Goal: Task Accomplishment & Management: Manage account settings

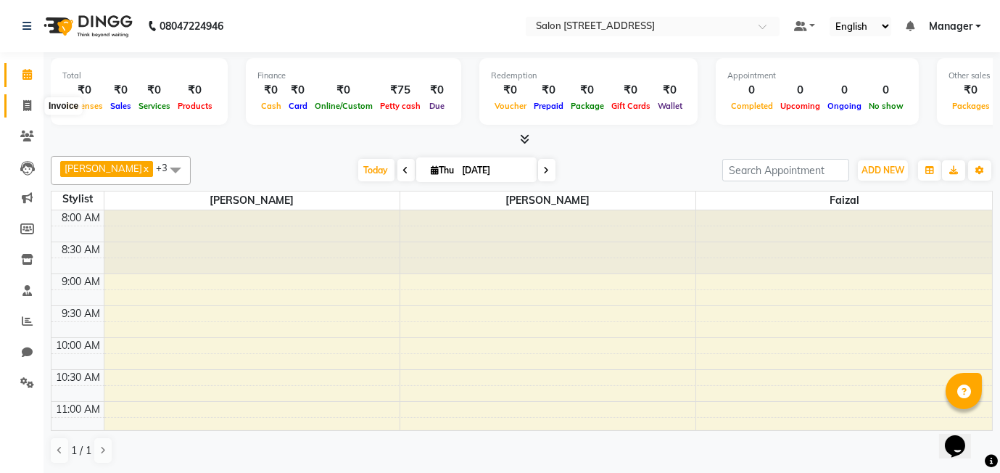
click at [23, 107] on icon at bounding box center [27, 105] width 8 height 11
select select "service"
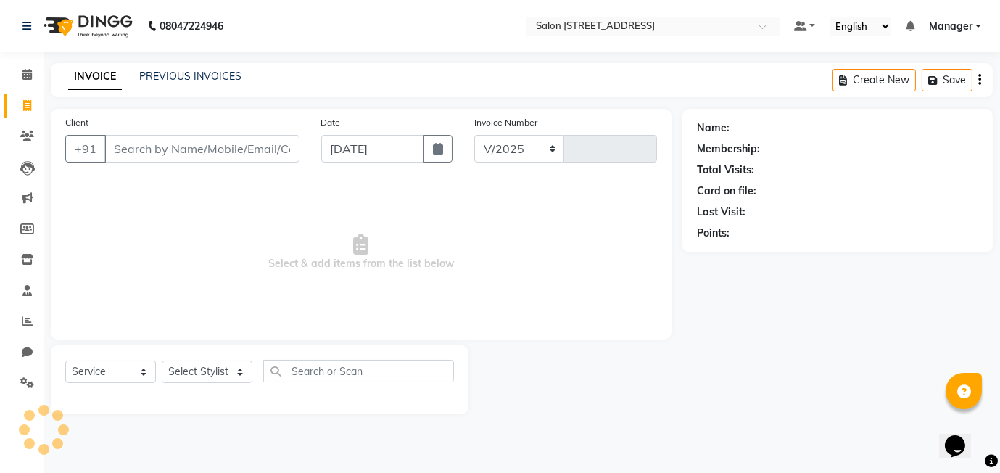
select select "8448"
type input "0455"
click at [30, 75] on icon at bounding box center [26, 74] width 9 height 11
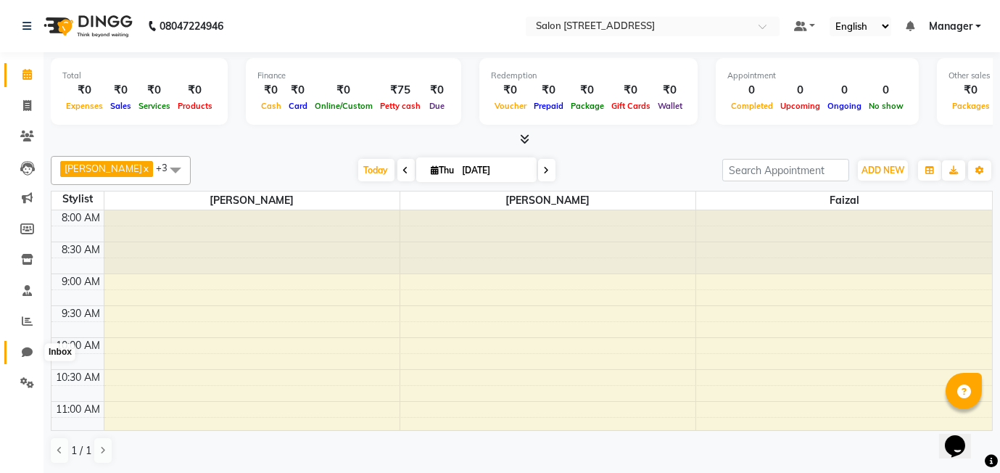
click at [28, 352] on icon at bounding box center [27, 351] width 11 height 11
select select "100"
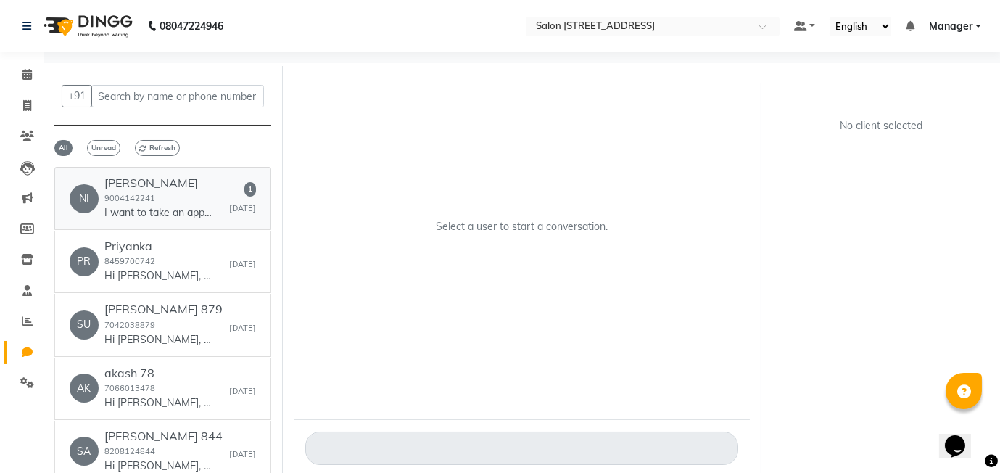
click at [168, 204] on div "Nishtha Khurana 9004142241 I want to take an appointment for waxing and threadi…" at bounding box center [158, 198] width 109 height 44
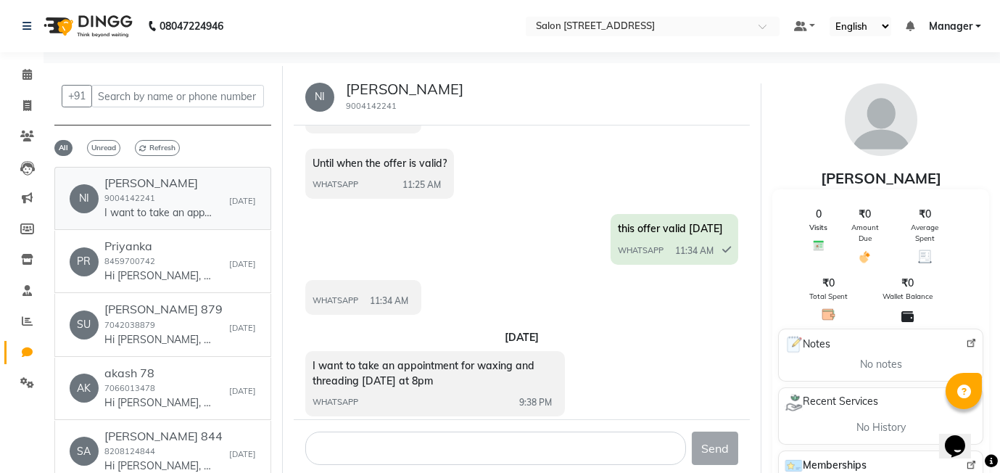
scroll to position [1189, 0]
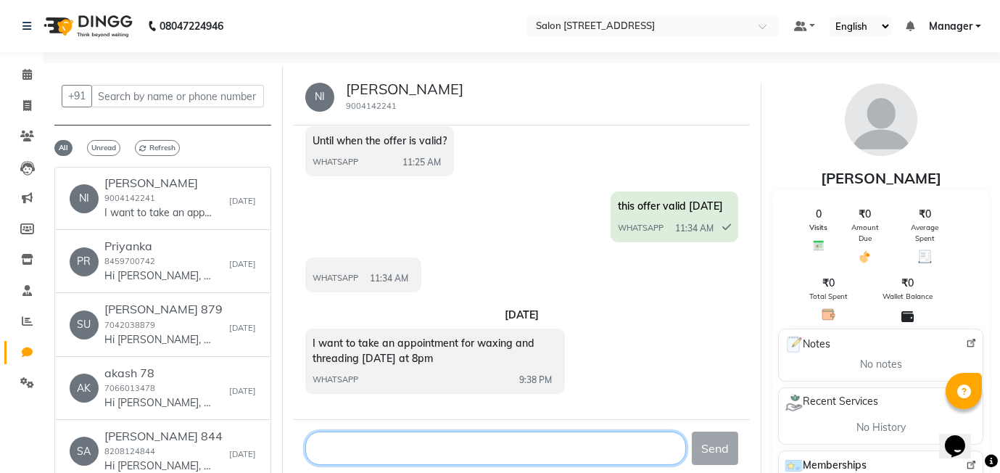
click at [381, 448] on textarea at bounding box center [495, 447] width 381 height 33
type textarea "p"
type textarea "ok mam"
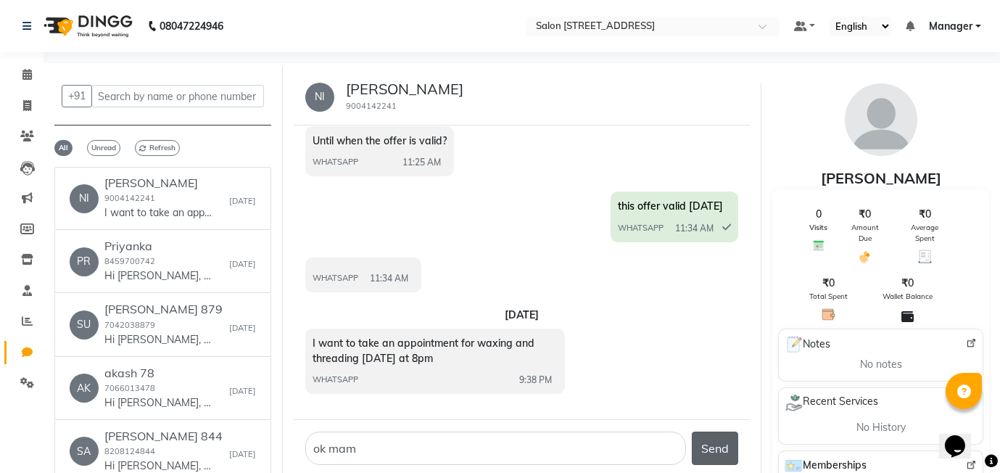
click at [722, 454] on button "Send" at bounding box center [714, 447] width 46 height 33
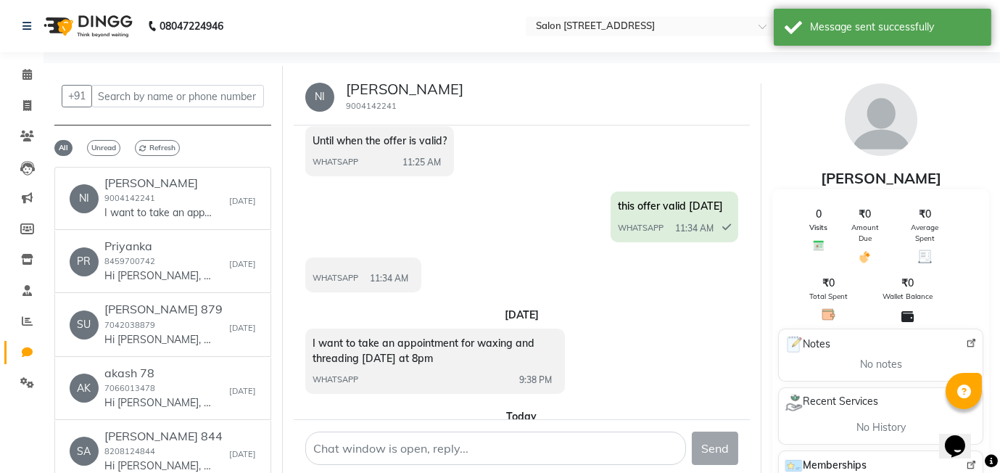
scroll to position [1252, 0]
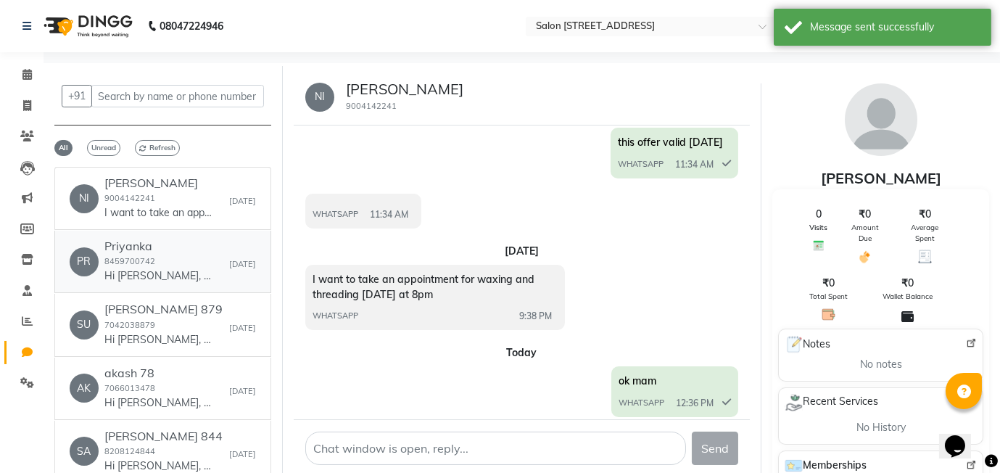
click at [134, 257] on small "8459700742" at bounding box center [129, 261] width 51 height 10
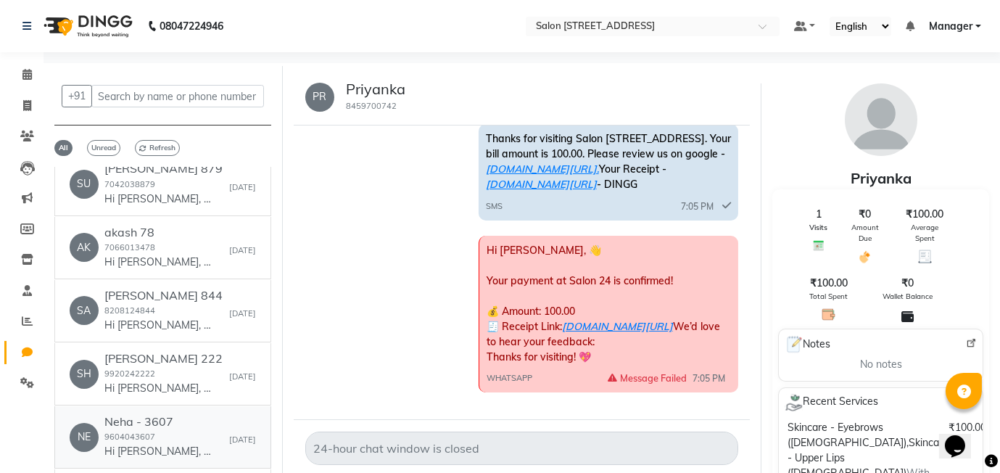
scroll to position [0, 0]
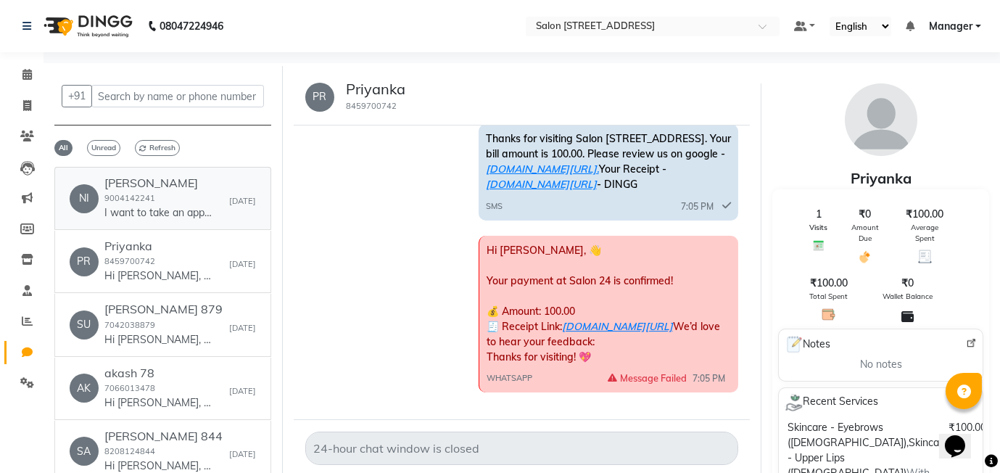
click at [161, 208] on p "I want to take an appointment for waxing and threading tomorrow at 8pm" at bounding box center [158, 212] width 109 height 15
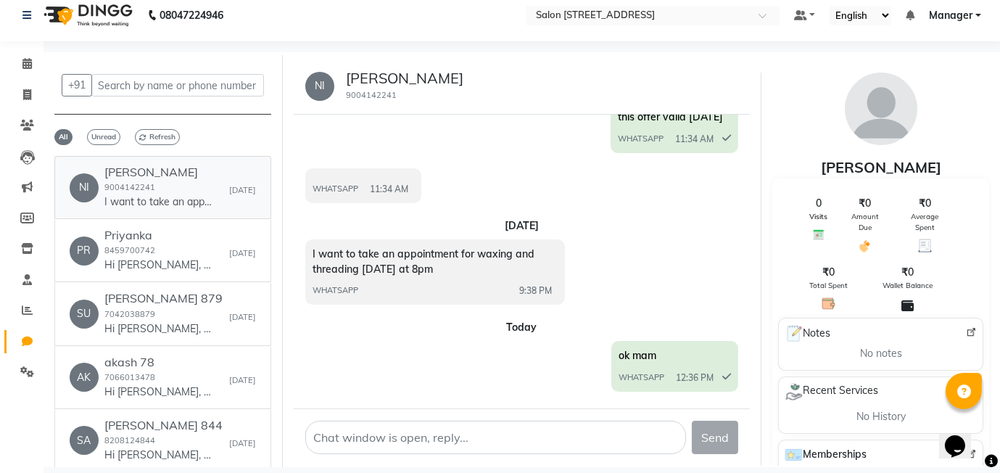
scroll to position [1276, 0]
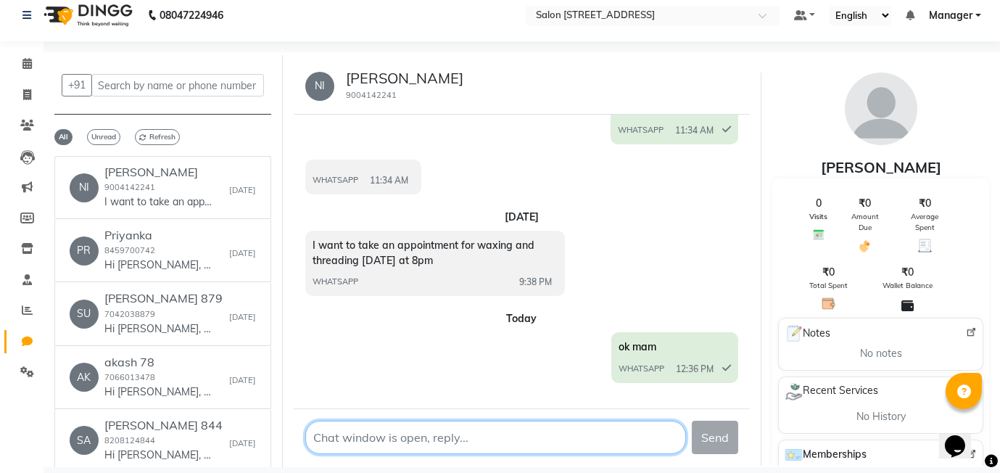
click at [358, 433] on textarea at bounding box center [495, 436] width 381 height 33
type textarea "b"
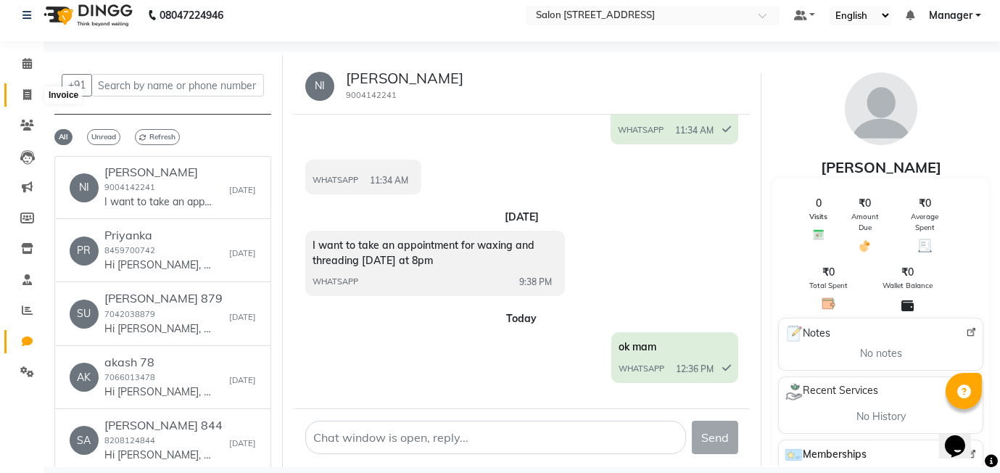
click at [23, 98] on icon at bounding box center [27, 94] width 8 height 11
select select "service"
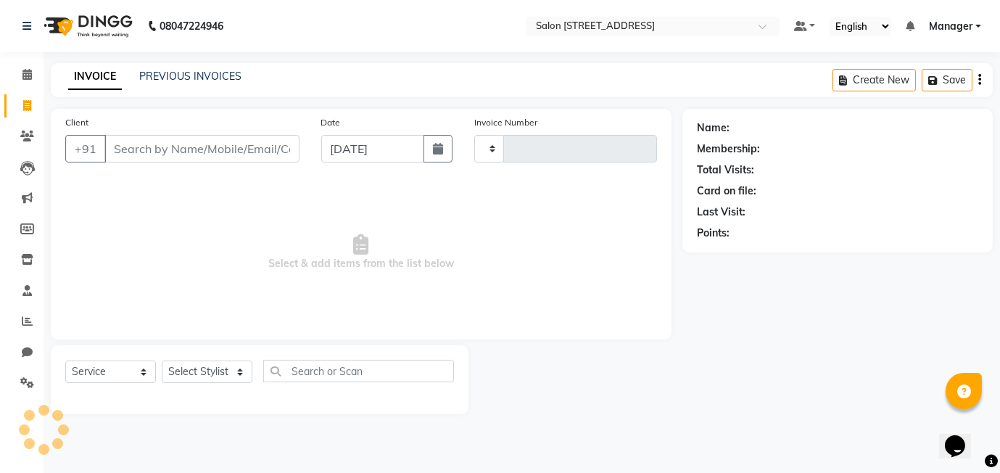
type input "0455"
select select "8448"
click at [351, 214] on span "Select & add items from the list below" at bounding box center [360, 252] width 591 height 145
click at [14, 67] on span at bounding box center [26, 75] width 25 height 17
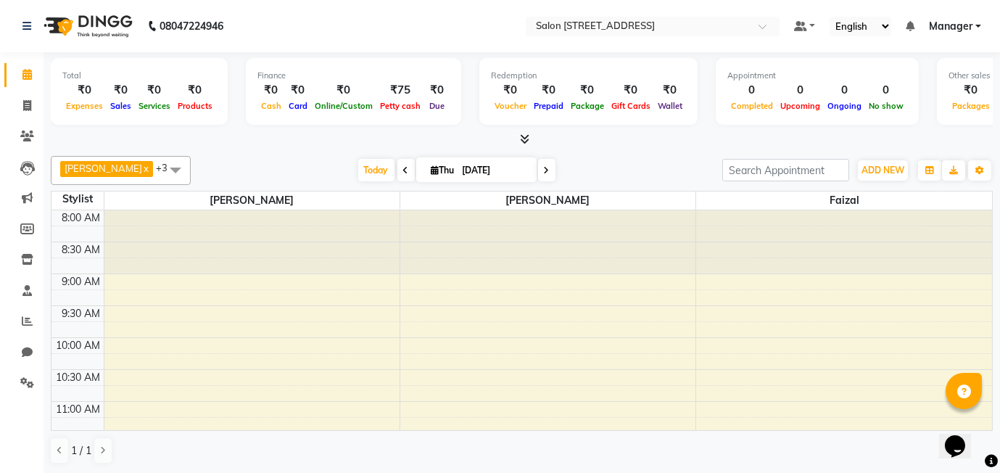
click at [217, 165] on div "Today Thu 04-09-2025" at bounding box center [456, 170] width 517 height 22
click at [559, 144] on div at bounding box center [522, 139] width 942 height 15
click at [594, 177] on div "Today Thu 04-09-2025" at bounding box center [456, 170] width 517 height 22
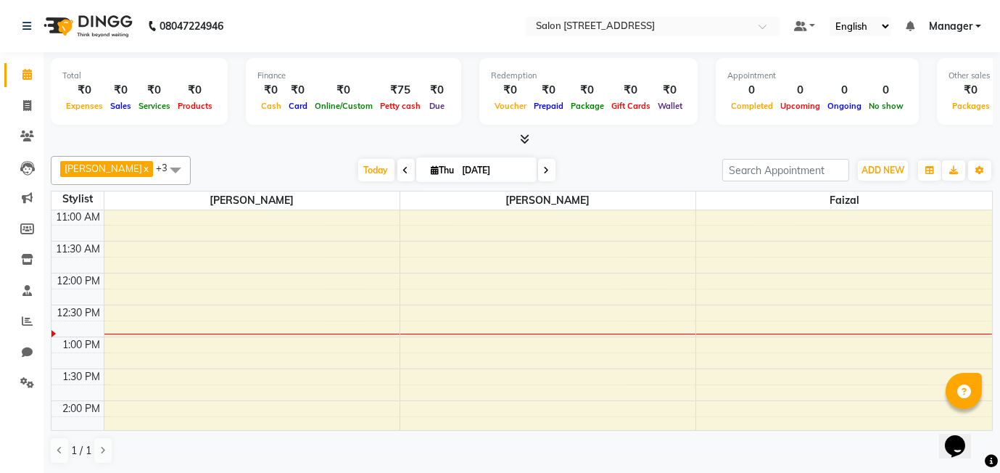
scroll to position [193, 0]
click at [238, 156] on div "harshada x faizal x Alam x Shivani x +3 Select All Aasif faizal harshada Rashmi…" at bounding box center [522, 170] width 942 height 29
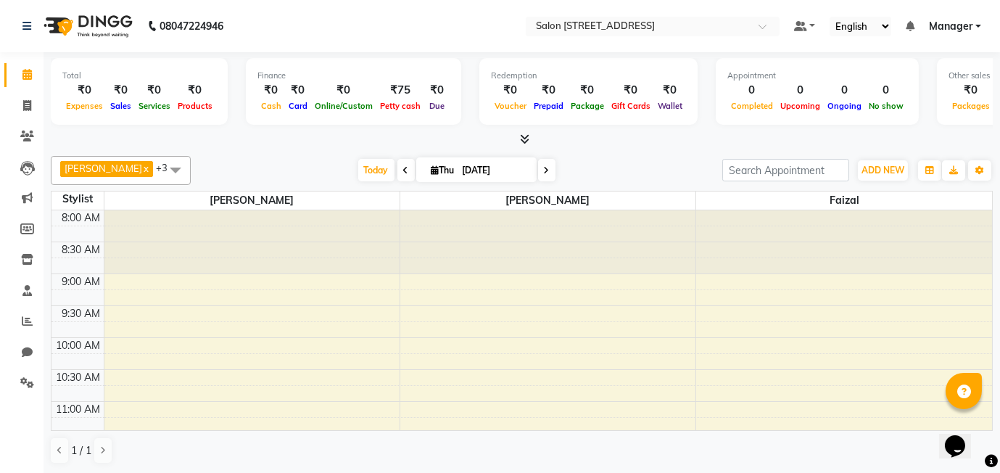
click at [292, 142] on div at bounding box center [522, 139] width 942 height 15
click at [589, 156] on div "harshada x faizal x Alam x Shivani x +3 Select All Aasif faizal harshada Rashmi…" at bounding box center [522, 170] width 942 height 29
click at [27, 98] on span at bounding box center [26, 106] width 25 height 17
select select "8448"
select select "service"
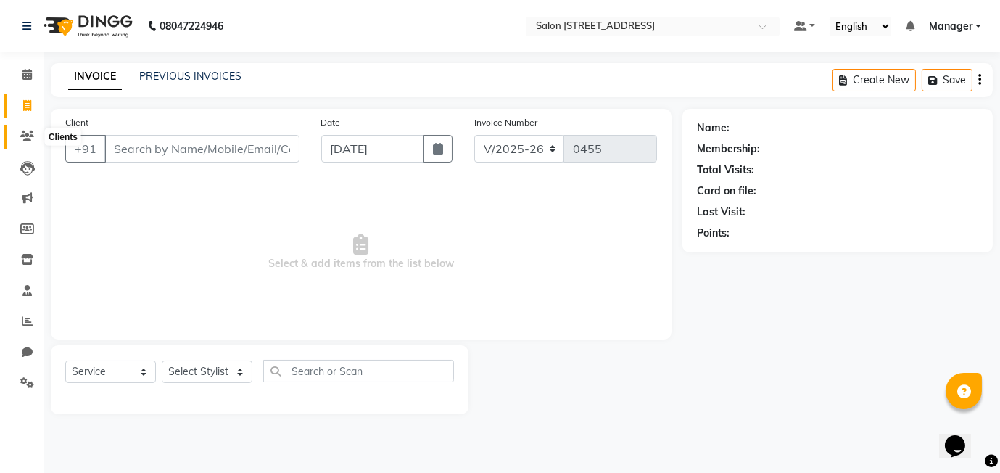
click at [26, 136] on icon at bounding box center [27, 135] width 14 height 11
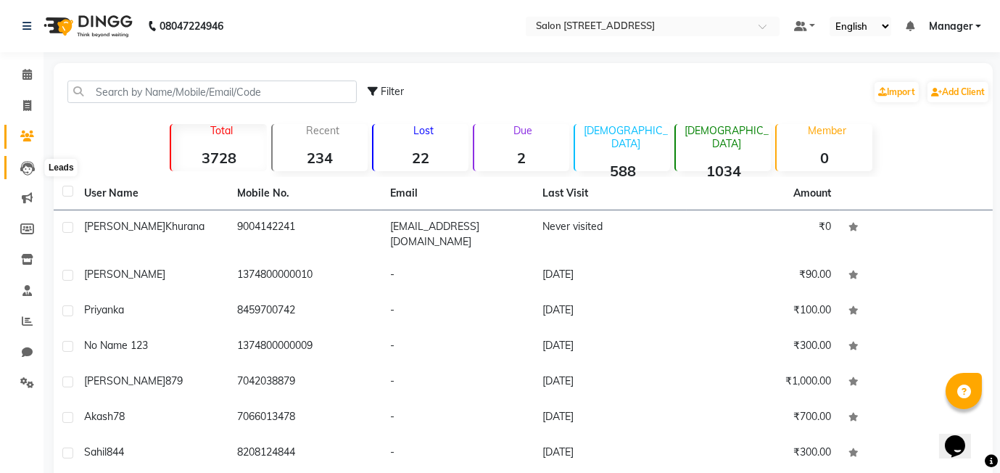
click at [25, 172] on icon at bounding box center [27, 168] width 14 height 14
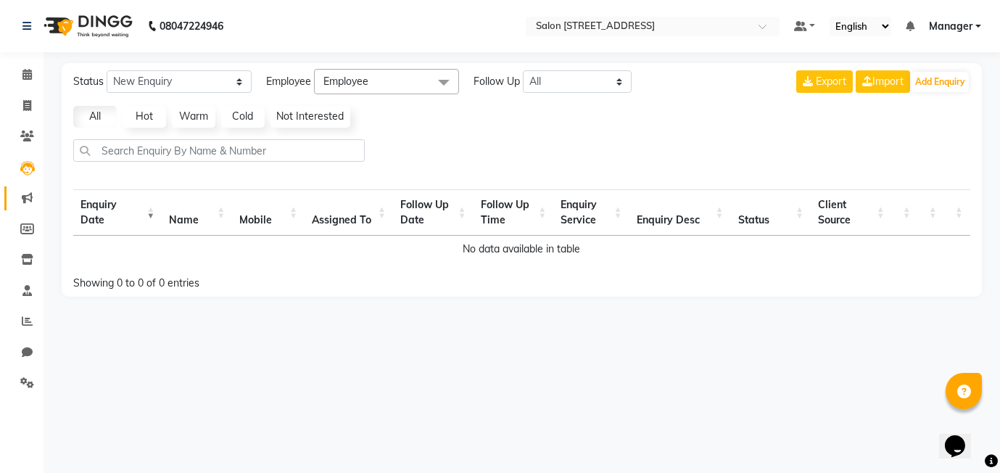
click at [26, 188] on link "Marketing" at bounding box center [21, 198] width 35 height 24
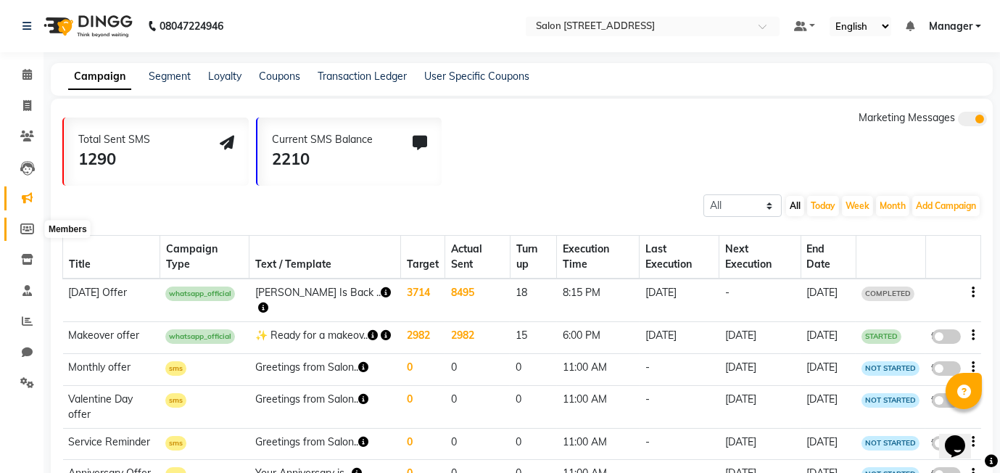
click at [22, 231] on icon at bounding box center [27, 228] width 14 height 11
select select
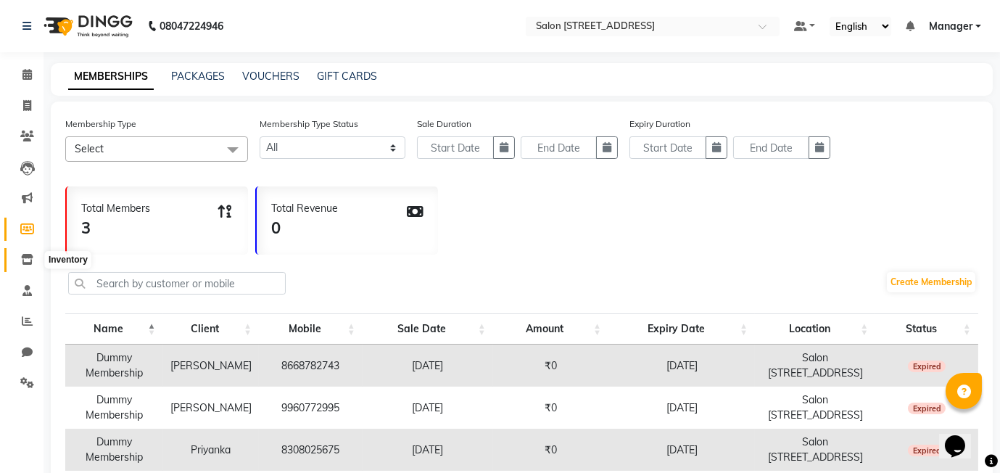
click at [22, 264] on icon at bounding box center [27, 259] width 12 height 11
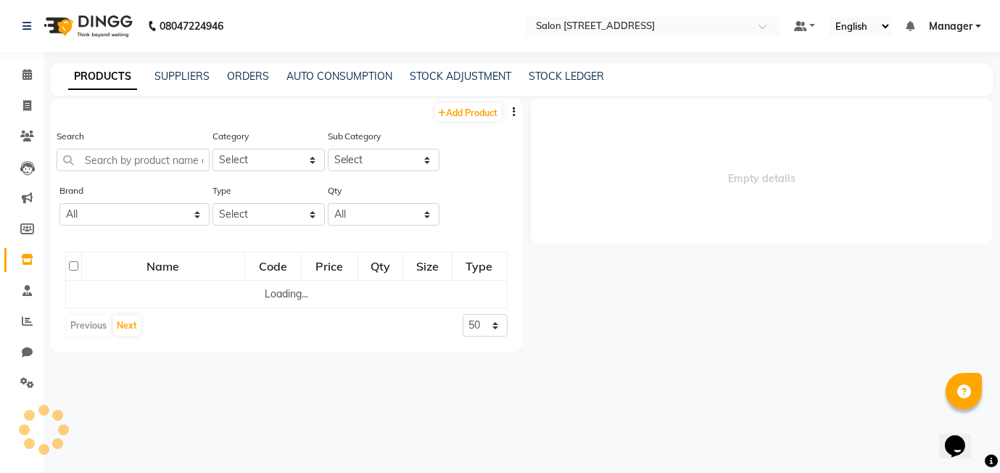
select select
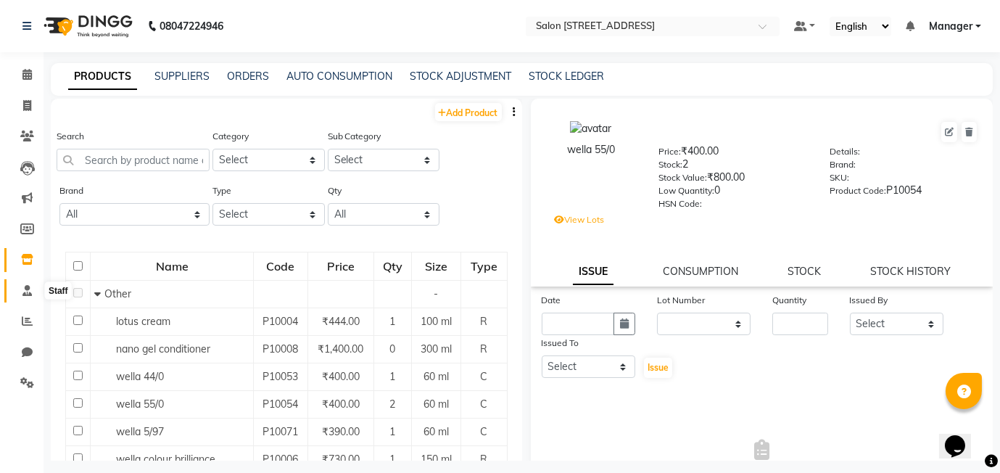
click at [19, 292] on span at bounding box center [26, 291] width 25 height 17
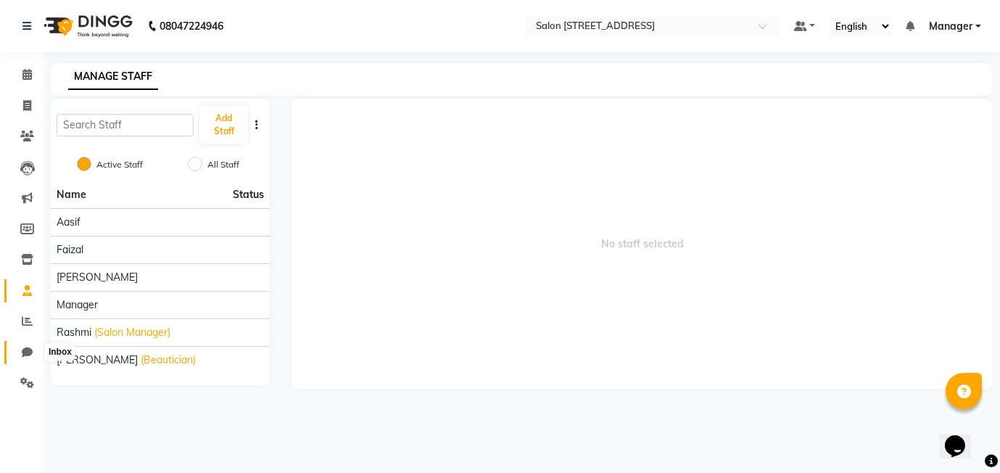
click at [24, 350] on icon at bounding box center [27, 351] width 11 height 11
select select "100"
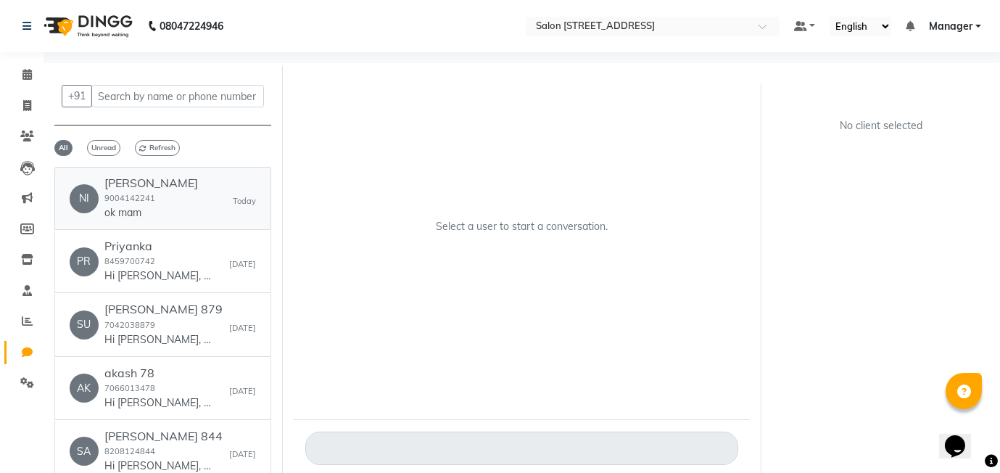
click at [138, 209] on p "ok mam" at bounding box center [150, 212] width 93 height 15
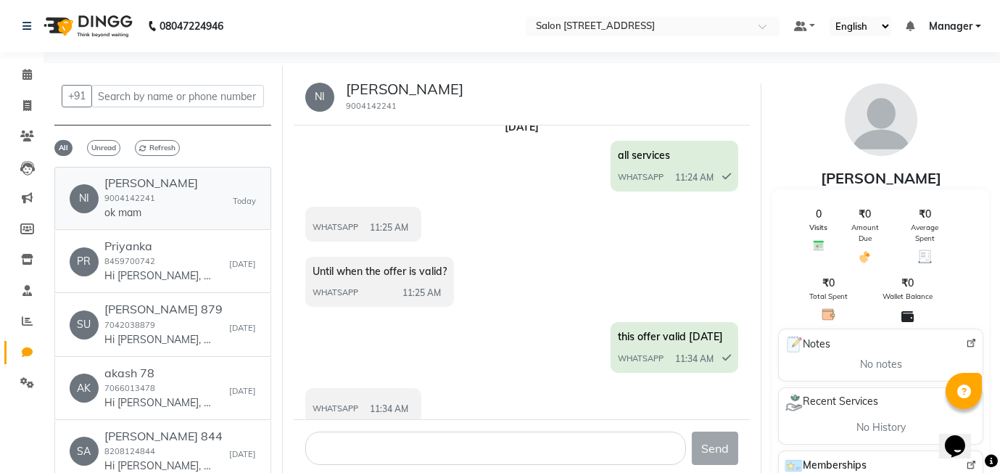
scroll to position [1276, 0]
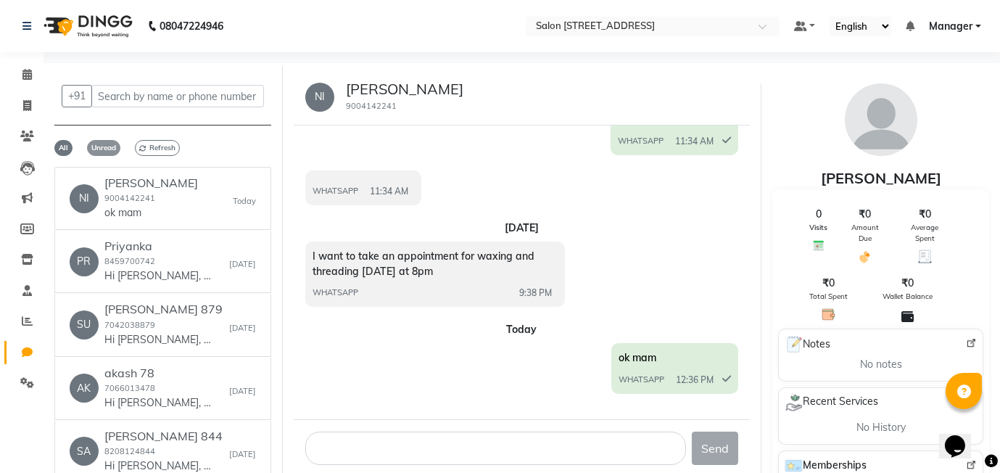
click at [107, 147] on span "Unread" at bounding box center [103, 148] width 33 height 16
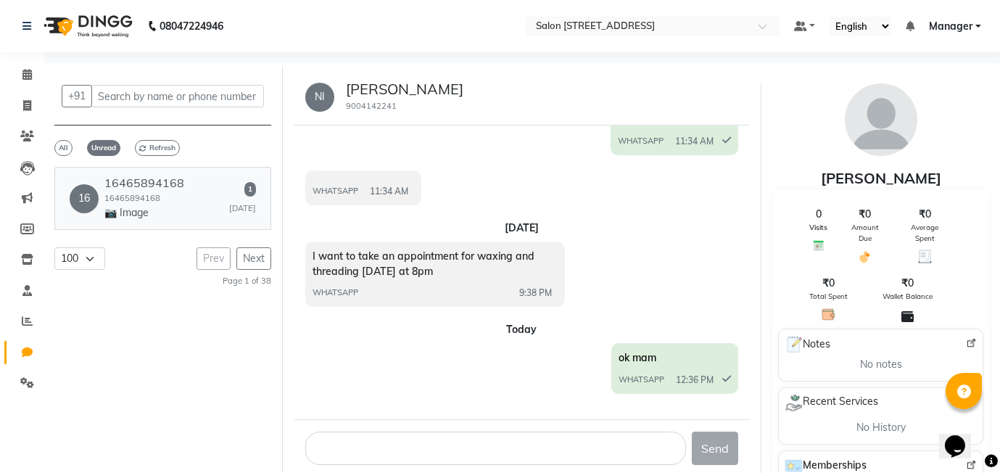
click at [175, 178] on h6 "16465894168" at bounding box center [144, 183] width 80 height 14
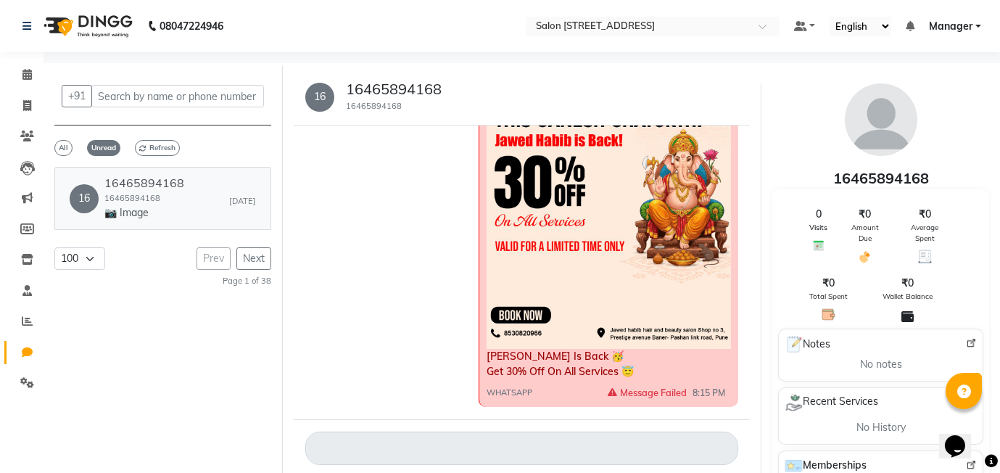
scroll to position [3027, 0]
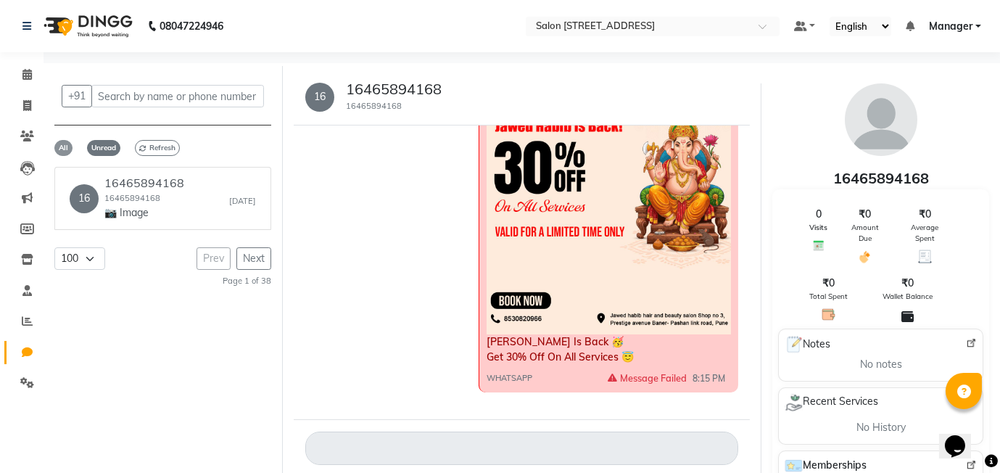
click at [65, 142] on span "All" at bounding box center [63, 148] width 18 height 16
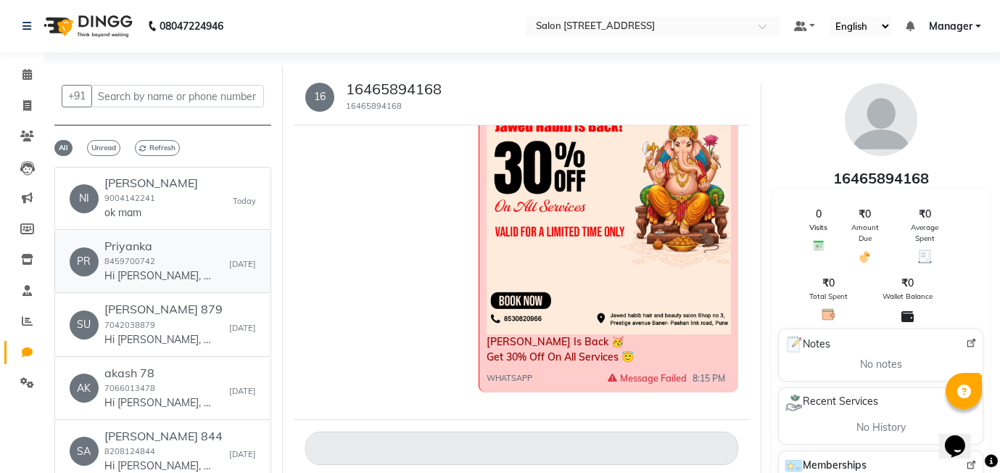
click at [216, 274] on div "PR Priyanka 8459700742 Hi Priyanka, 👋 Your payment at Salon 24 is confirmed! 💰 …" at bounding box center [163, 261] width 186 height 44
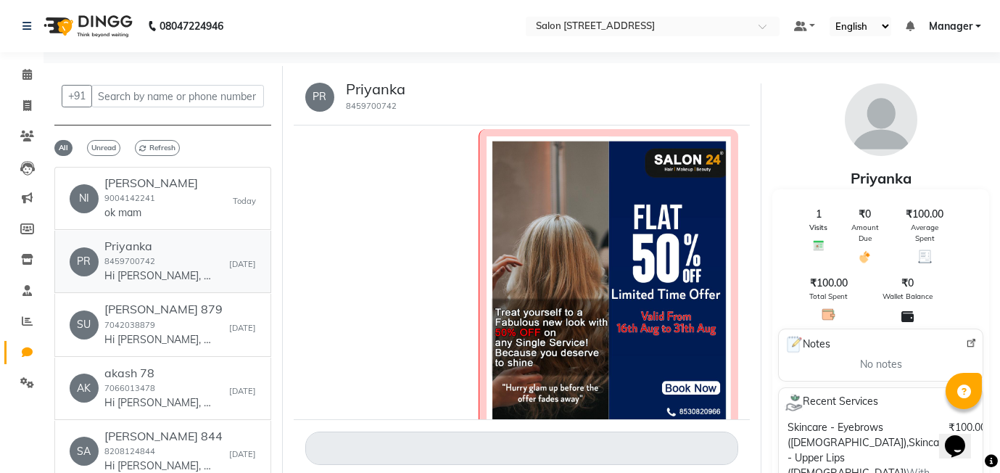
scroll to position [0, 0]
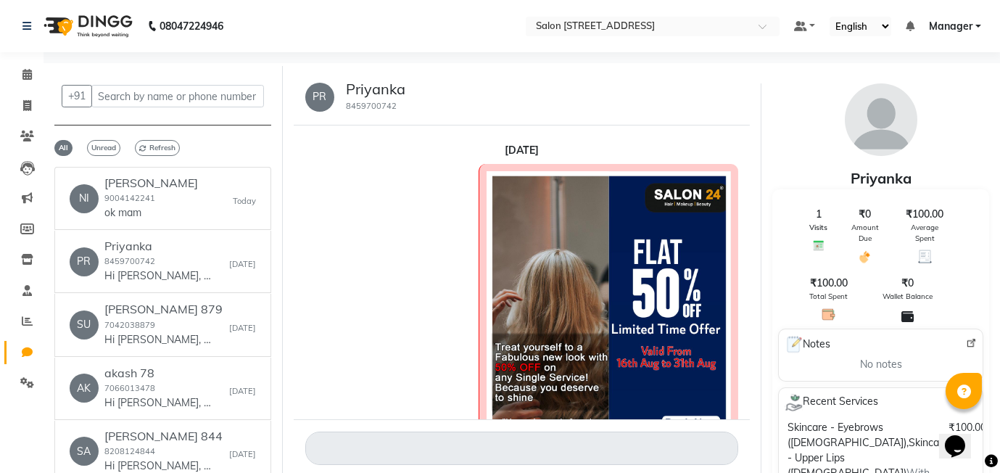
click at [373, 222] on div "✨ Ready for a makeover? ✨ SALON 24 brings you an irresistible Flat 50% OFF on a…" at bounding box center [521, 427] width 433 height 527
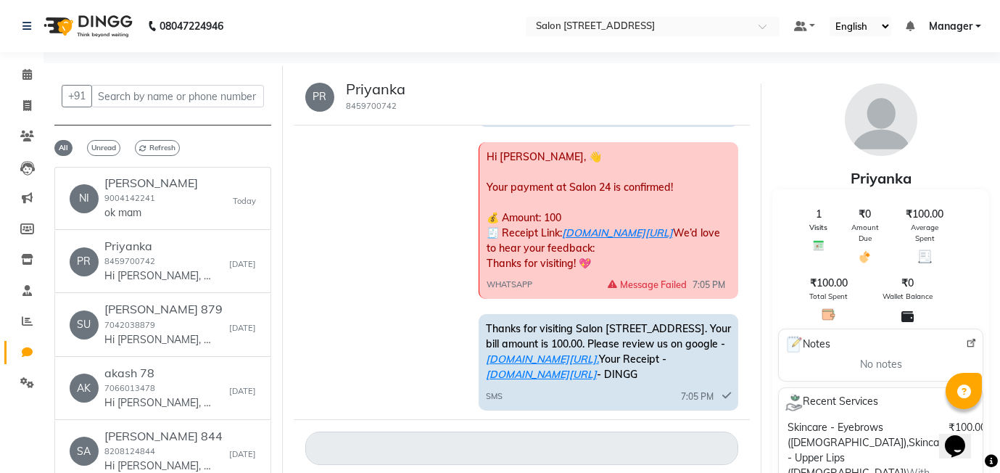
scroll to position [2540, 0]
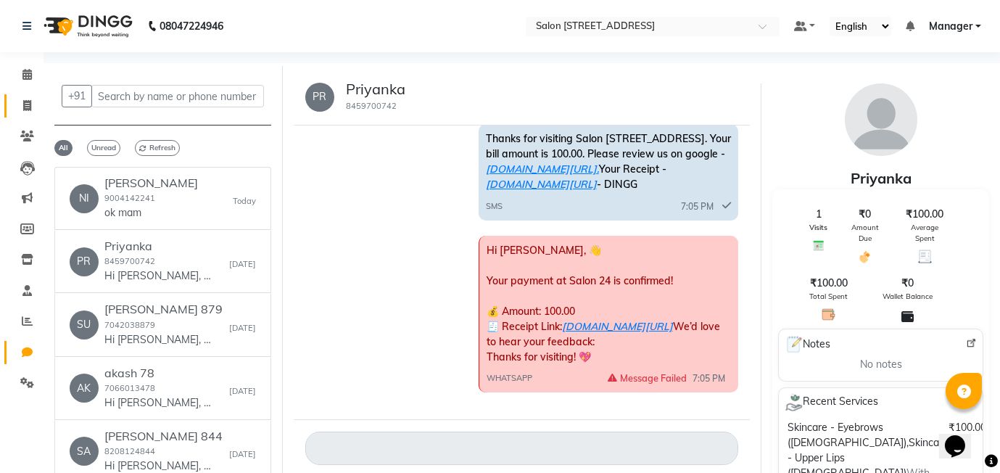
click at [18, 98] on span at bounding box center [26, 106] width 25 height 17
select select "service"
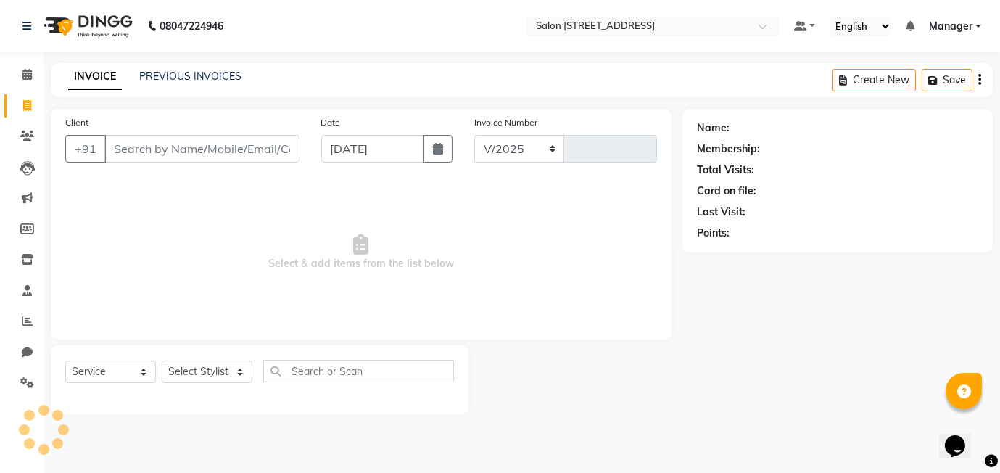
select select "8448"
type input "0455"
click at [28, 74] on icon at bounding box center [26, 74] width 9 height 11
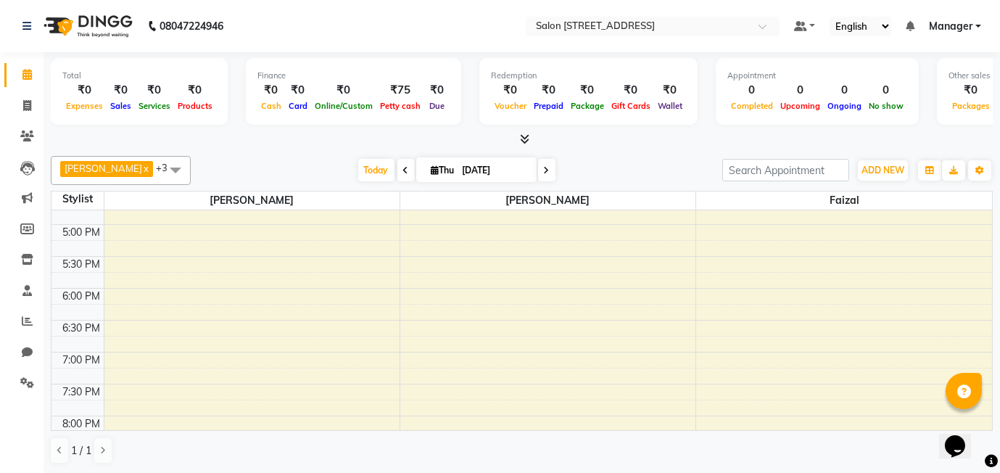
scroll to position [560, 0]
click at [449, 150] on div "harshada x faizal x Alam x Shivani x +3 Select All Aasif faizal harshada Rashmi…" at bounding box center [522, 310] width 942 height 320
click at [550, 176] on div "Today Thu 04-09-2025" at bounding box center [456, 170] width 517 height 22
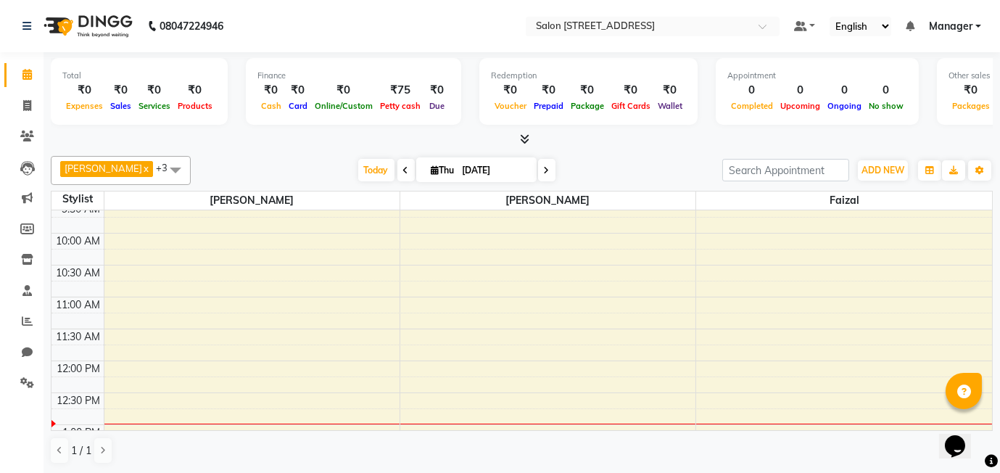
scroll to position [0, 0]
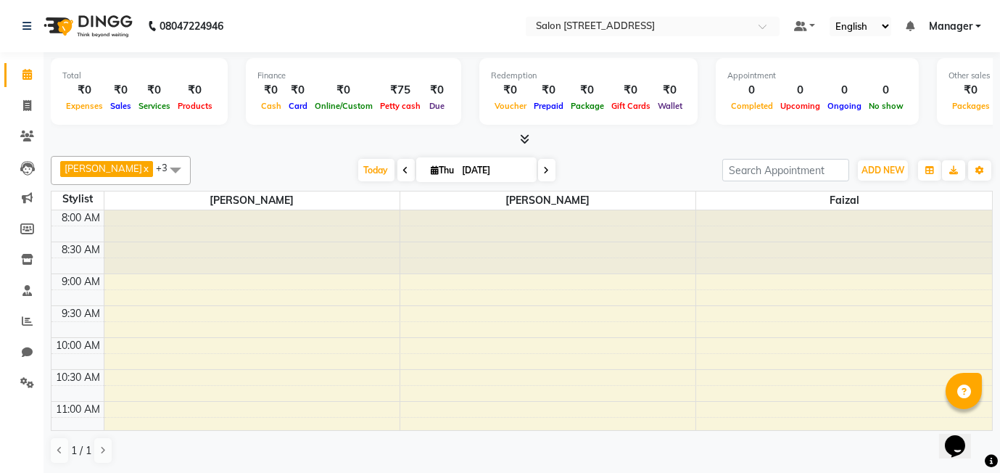
click at [304, 132] on div at bounding box center [522, 139] width 942 height 15
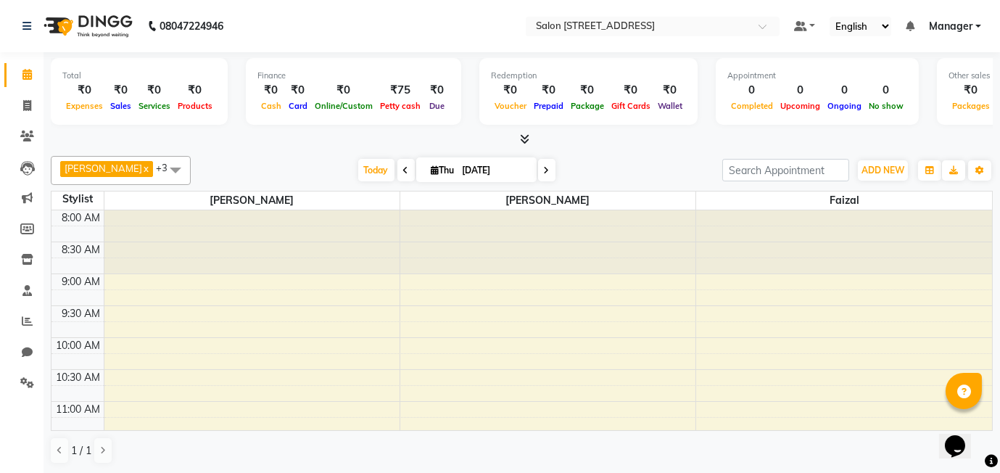
click at [304, 132] on div at bounding box center [522, 139] width 942 height 15
click at [17, 107] on span at bounding box center [26, 106] width 25 height 17
select select "8448"
select select "service"
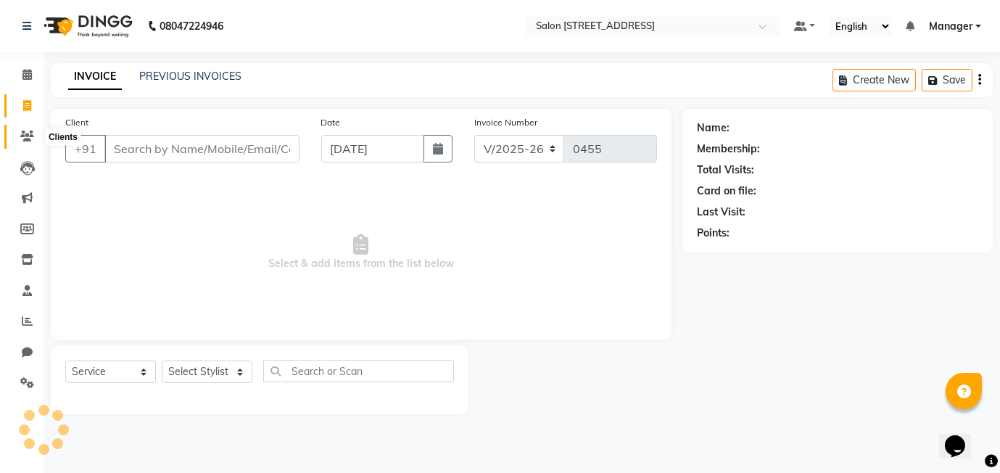
click at [23, 129] on span at bounding box center [26, 136] width 25 height 17
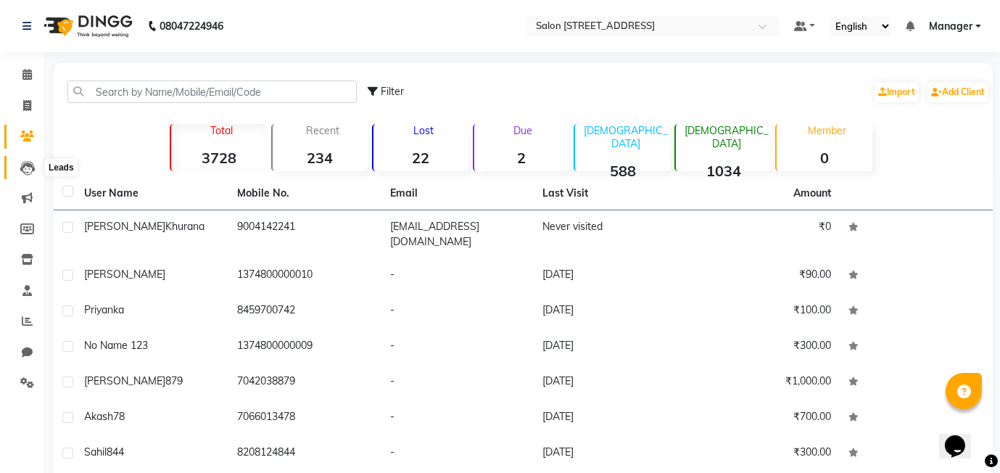
click at [20, 172] on icon at bounding box center [27, 168] width 14 height 14
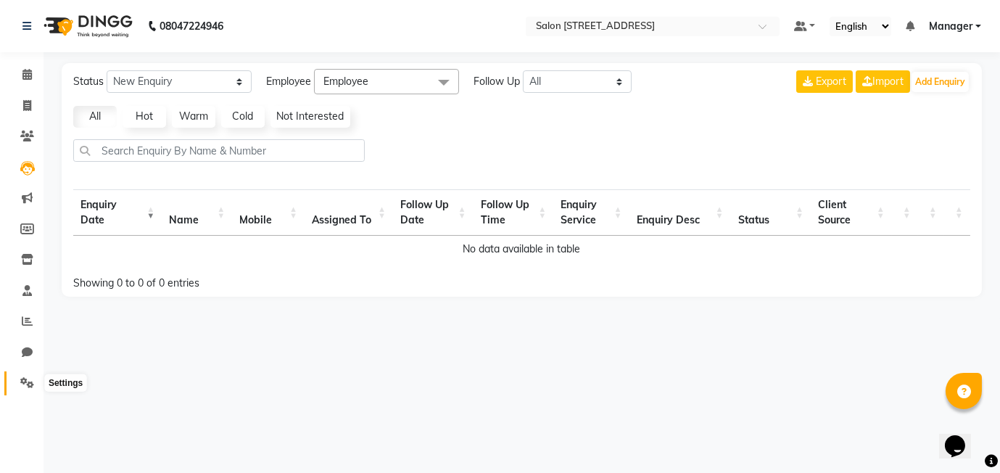
click at [29, 375] on span at bounding box center [26, 383] width 25 height 17
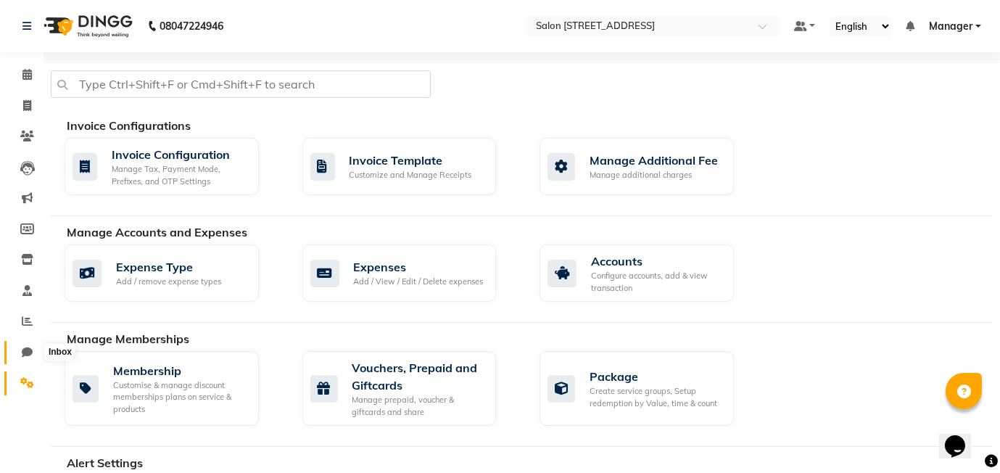
click at [26, 357] on icon at bounding box center [27, 351] width 11 height 11
select select "100"
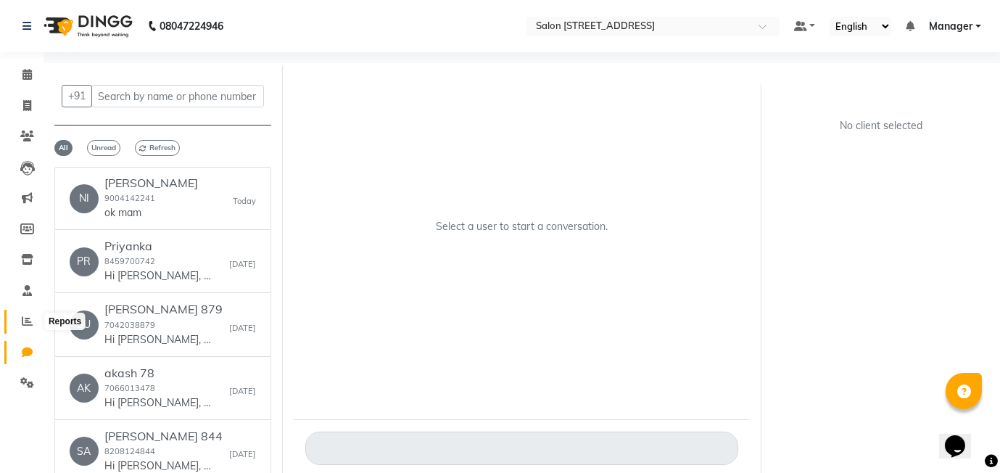
click at [24, 324] on icon at bounding box center [27, 320] width 11 height 11
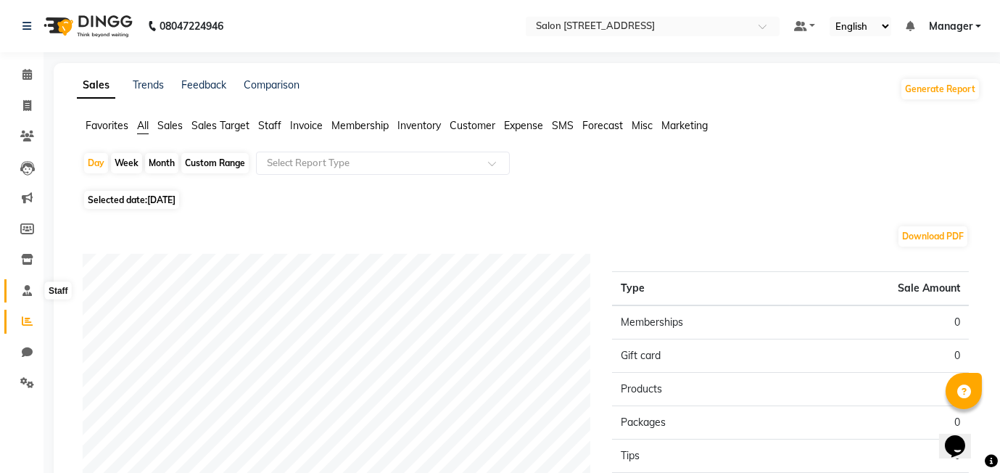
click at [25, 285] on icon at bounding box center [26, 290] width 9 height 11
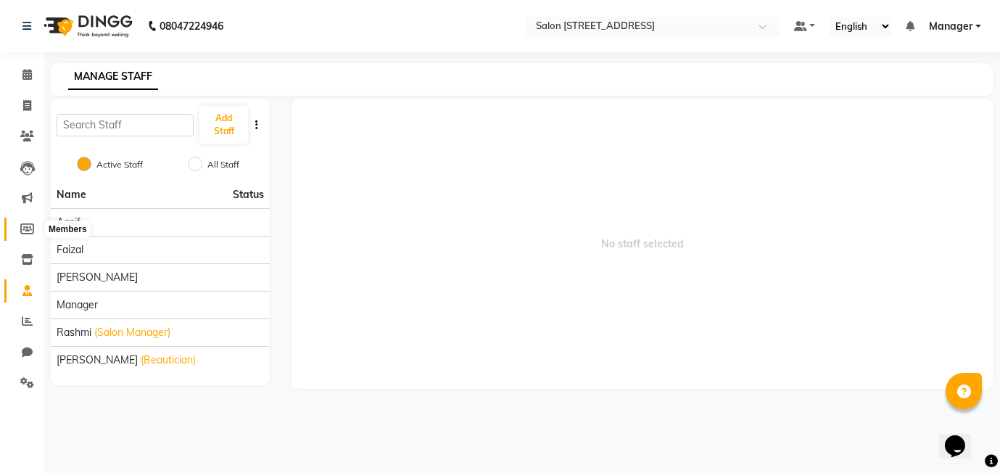
click at [21, 223] on icon at bounding box center [27, 228] width 14 height 11
select select
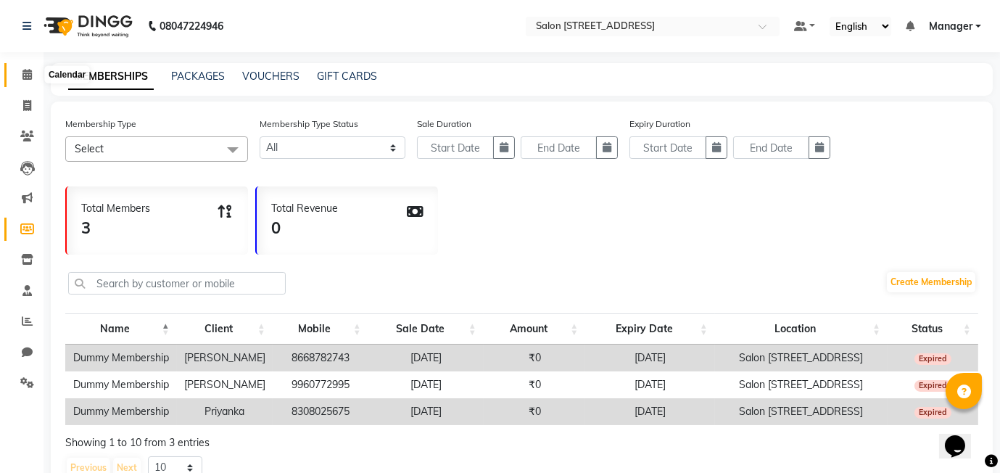
click at [20, 74] on span at bounding box center [26, 75] width 25 height 17
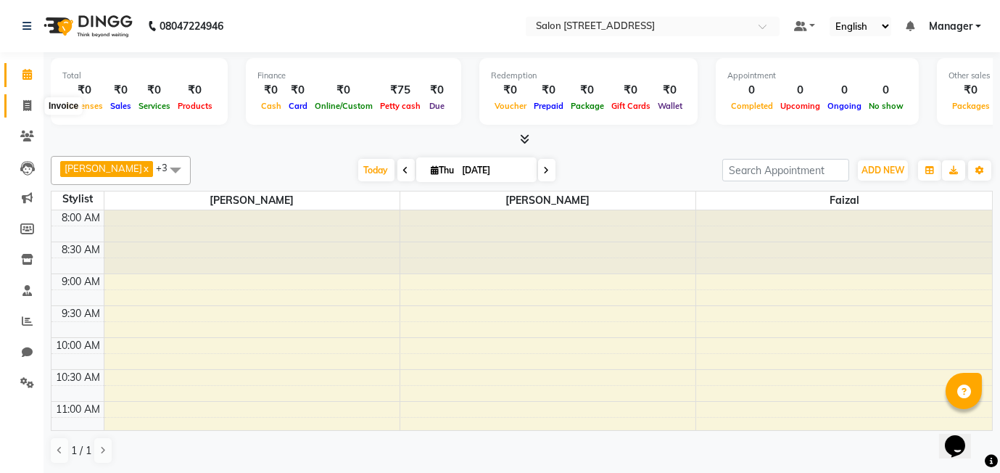
click at [28, 108] on icon at bounding box center [27, 105] width 8 height 11
select select "8448"
select select "service"
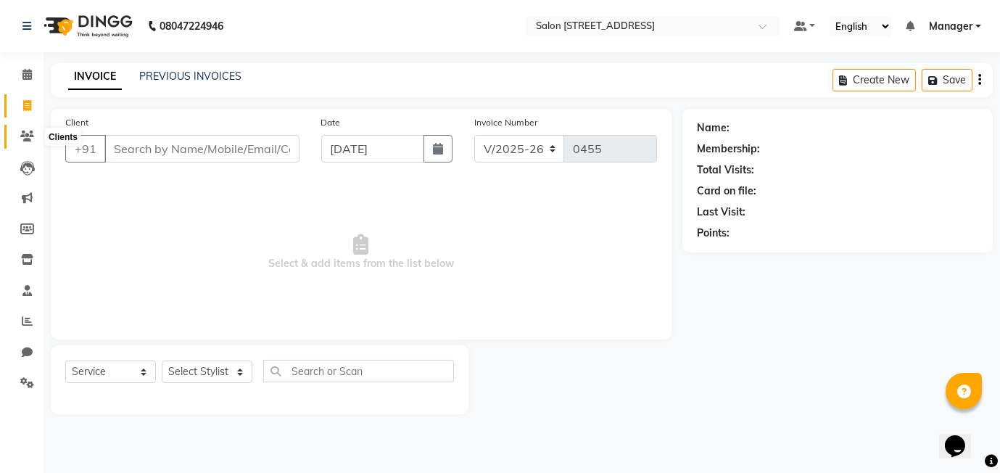
click at [32, 128] on span at bounding box center [26, 136] width 25 height 17
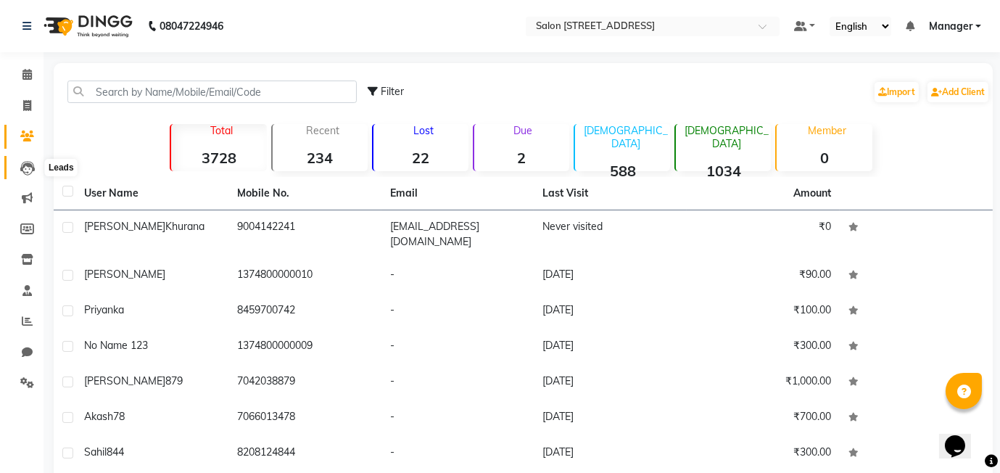
click at [20, 166] on icon at bounding box center [27, 168] width 14 height 14
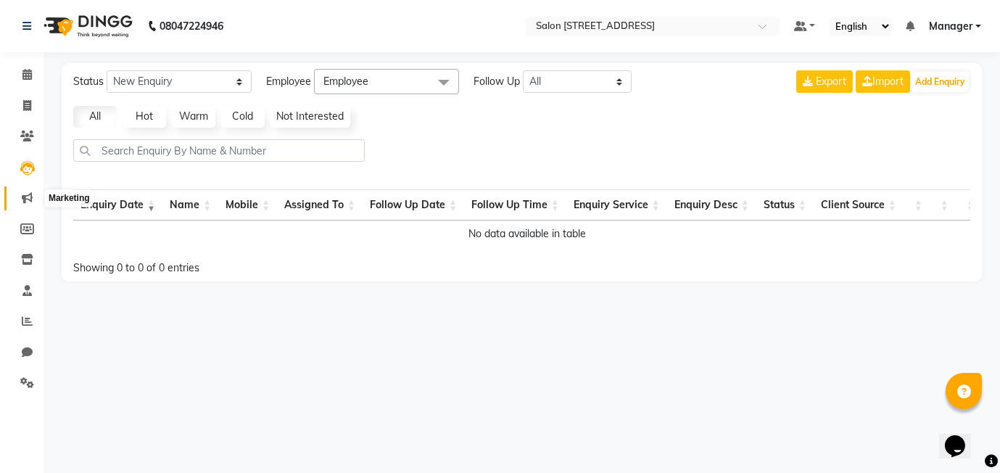
click at [23, 201] on icon at bounding box center [27, 197] width 11 height 11
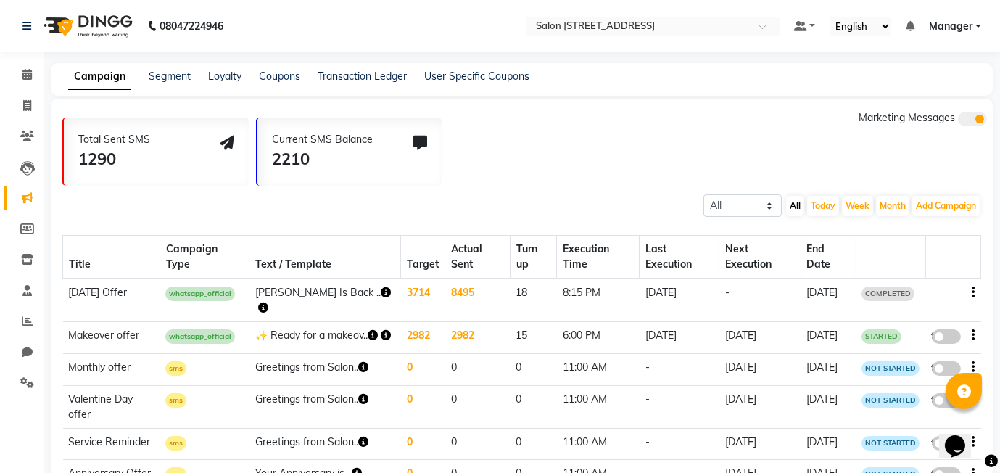
scroll to position [170, 0]
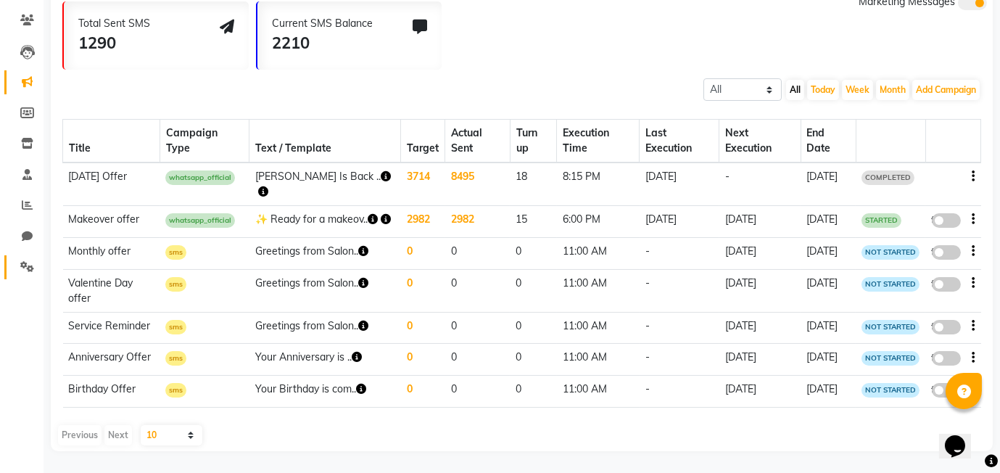
click at [27, 255] on link "Settings" at bounding box center [21, 267] width 35 height 24
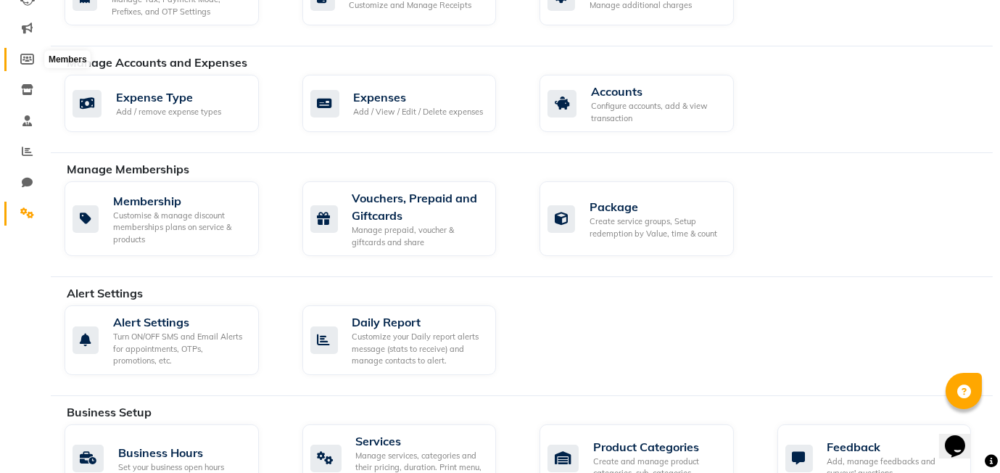
click at [17, 59] on span at bounding box center [26, 59] width 25 height 17
select select
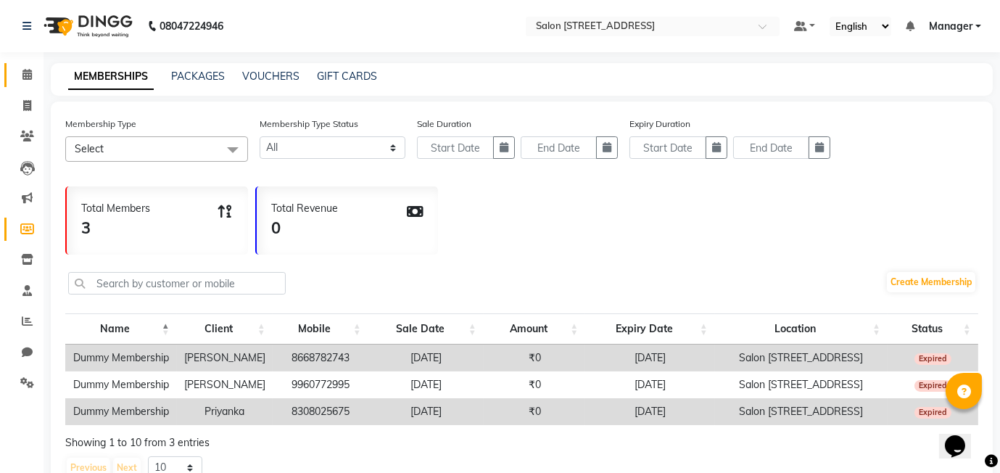
click at [20, 65] on link "Calendar" at bounding box center [21, 75] width 35 height 24
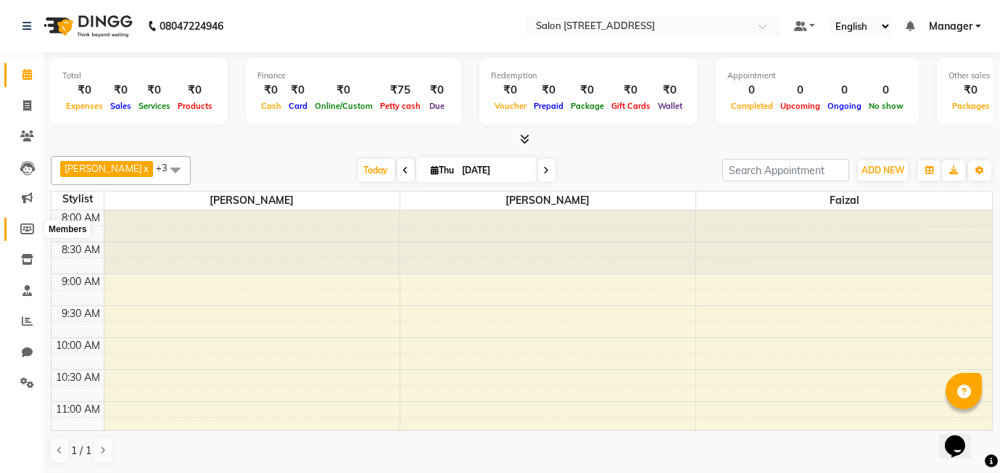
click at [23, 225] on icon at bounding box center [27, 228] width 14 height 11
select select
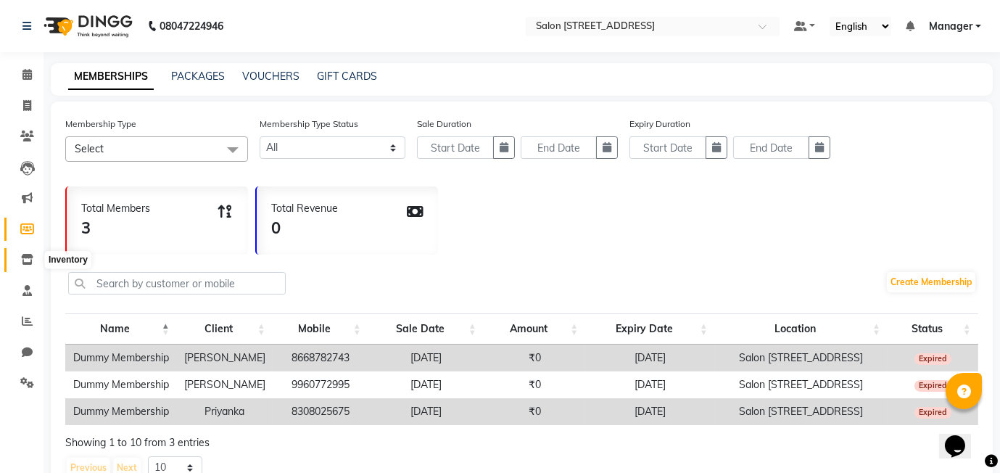
click at [30, 257] on icon at bounding box center [27, 259] width 12 height 11
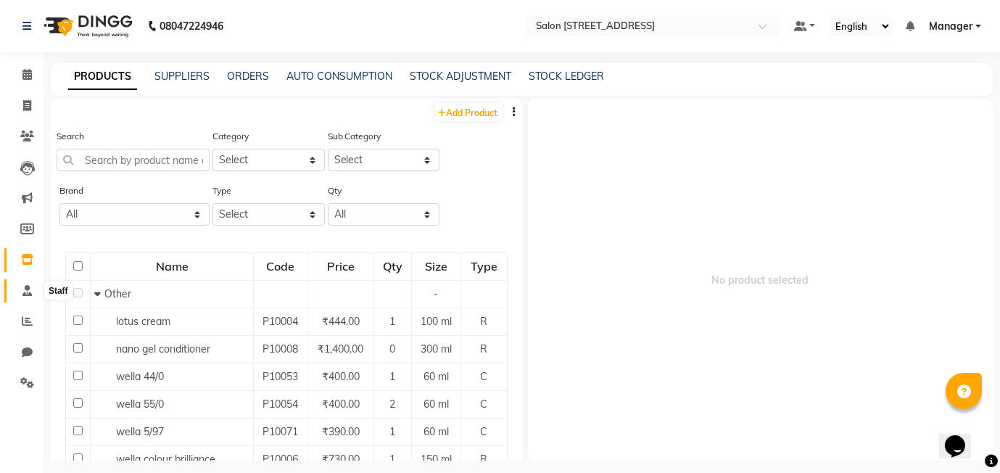
click at [26, 289] on icon at bounding box center [26, 290] width 9 height 11
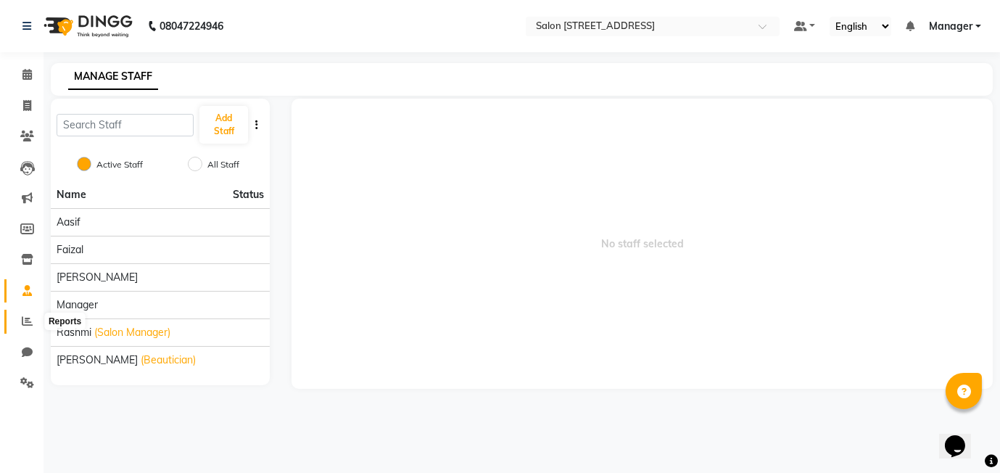
click at [33, 318] on span at bounding box center [26, 321] width 25 height 17
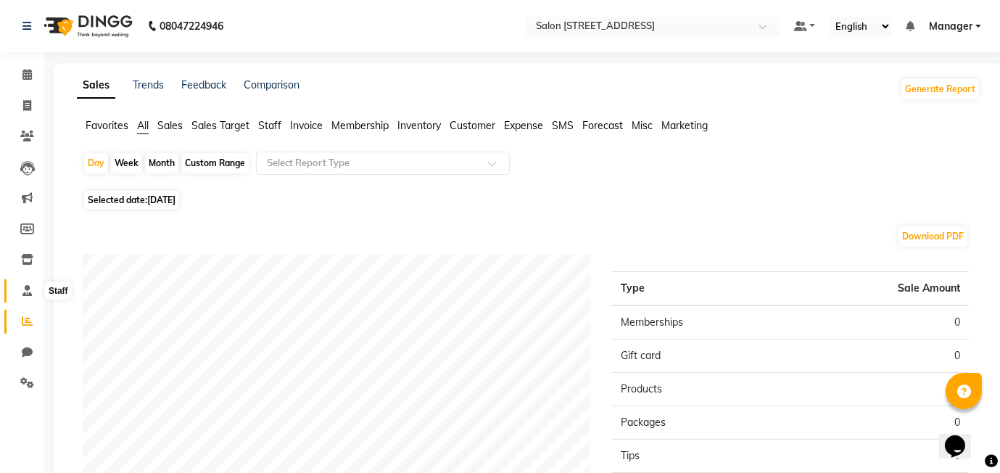
click at [30, 283] on span at bounding box center [26, 291] width 25 height 17
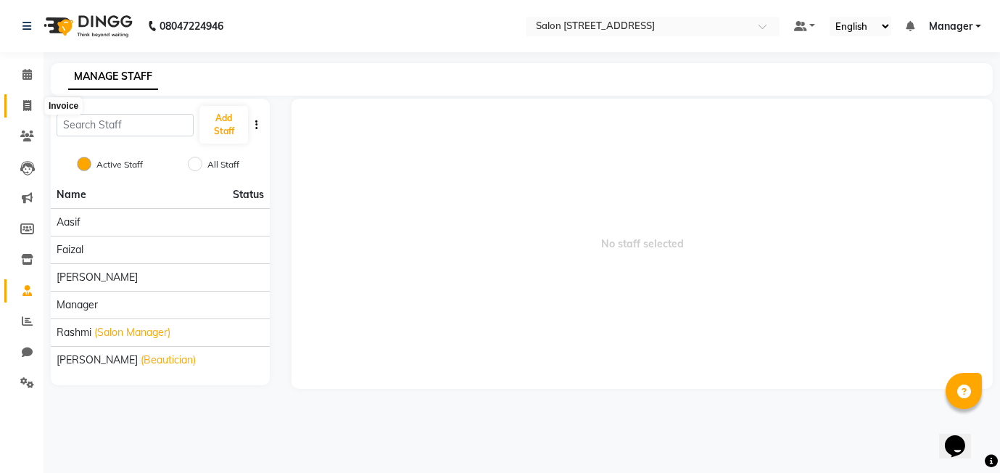
click at [32, 110] on span at bounding box center [26, 106] width 25 height 17
select select "service"
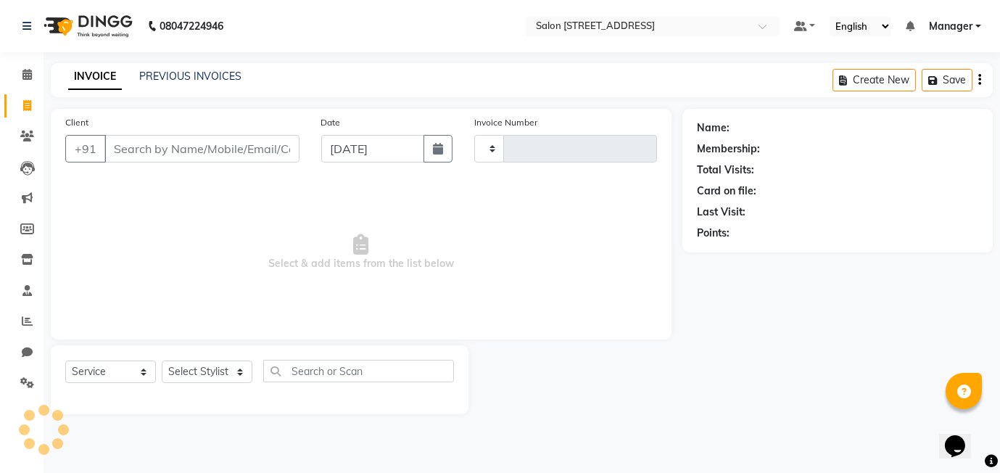
type input "0455"
select select "8448"
click at [22, 75] on icon at bounding box center [26, 74] width 9 height 11
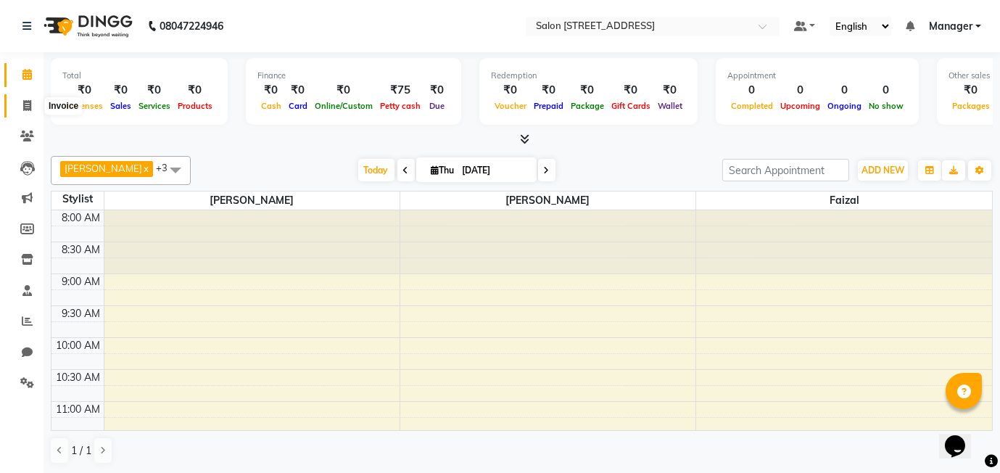
click at [28, 106] on icon at bounding box center [27, 105] width 8 height 11
select select "8448"
select select "service"
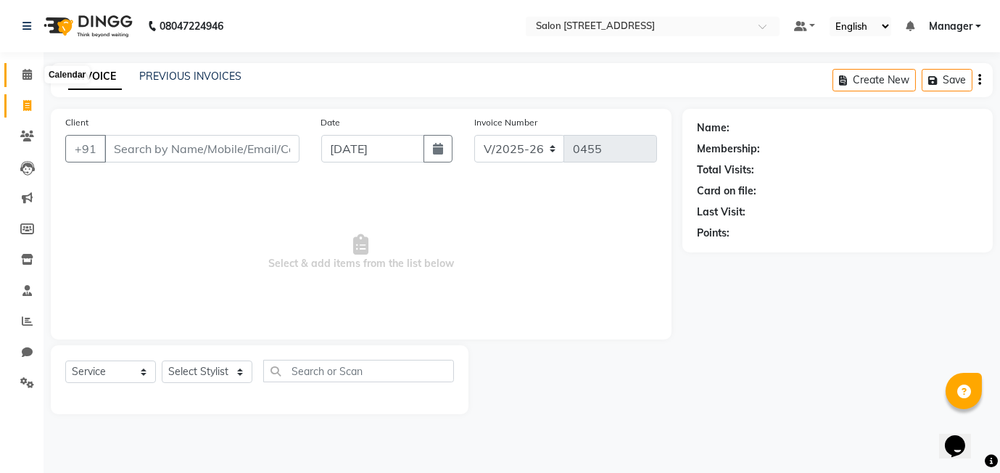
click at [27, 74] on icon at bounding box center [26, 74] width 9 height 11
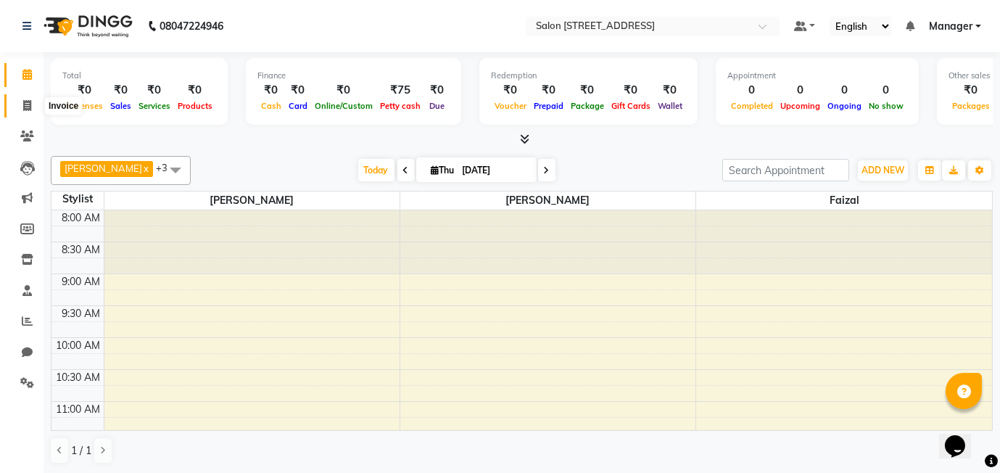
click at [25, 108] on icon at bounding box center [27, 105] width 8 height 11
select select "8448"
select select "service"
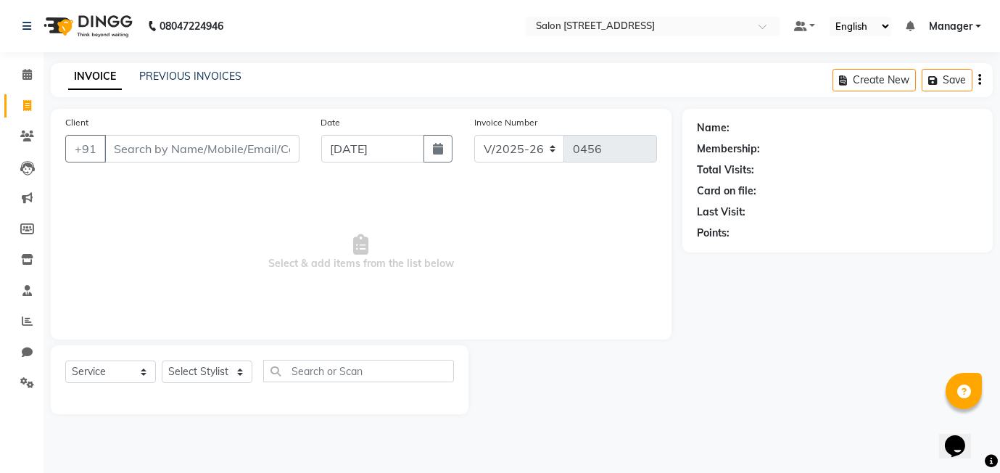
click at [208, 67] on div "INVOICE PREVIOUS INVOICES Create New Save" at bounding box center [522, 80] width 942 height 34
click at [207, 71] on link "PREVIOUS INVOICES" at bounding box center [190, 76] width 102 height 13
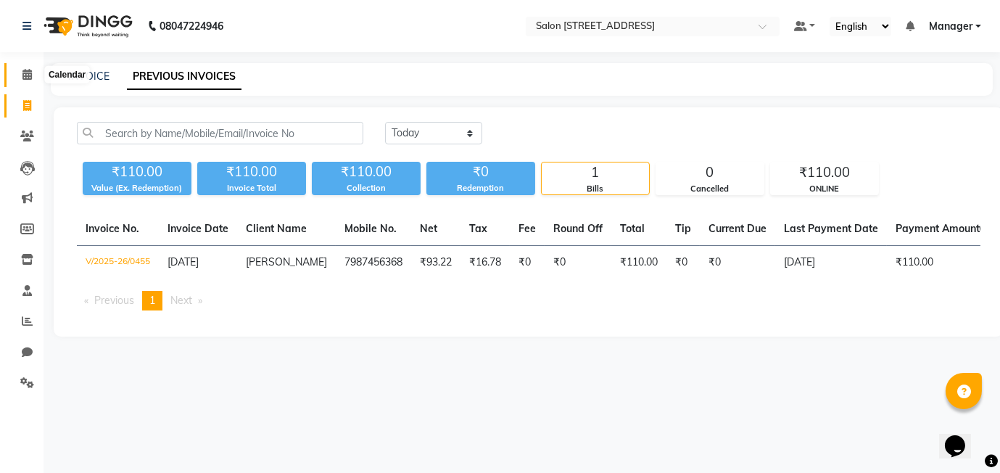
click at [22, 70] on icon at bounding box center [26, 74] width 9 height 11
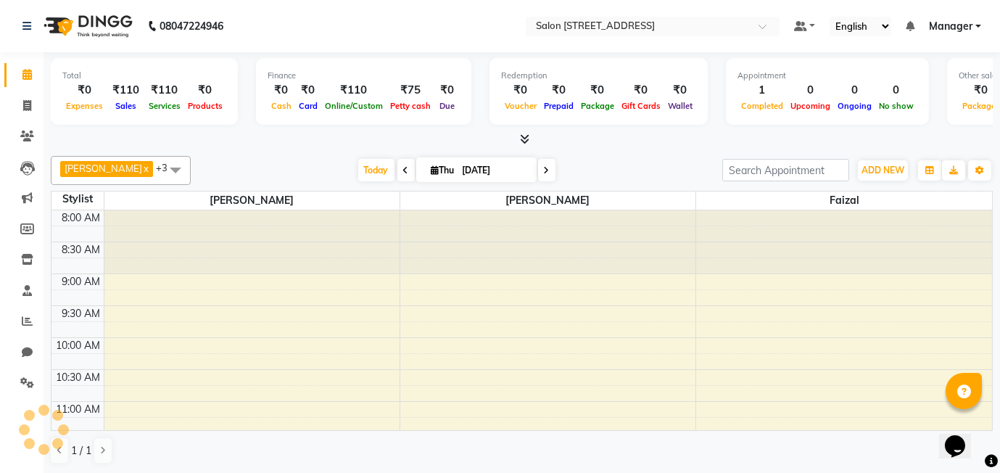
scroll to position [320, 0]
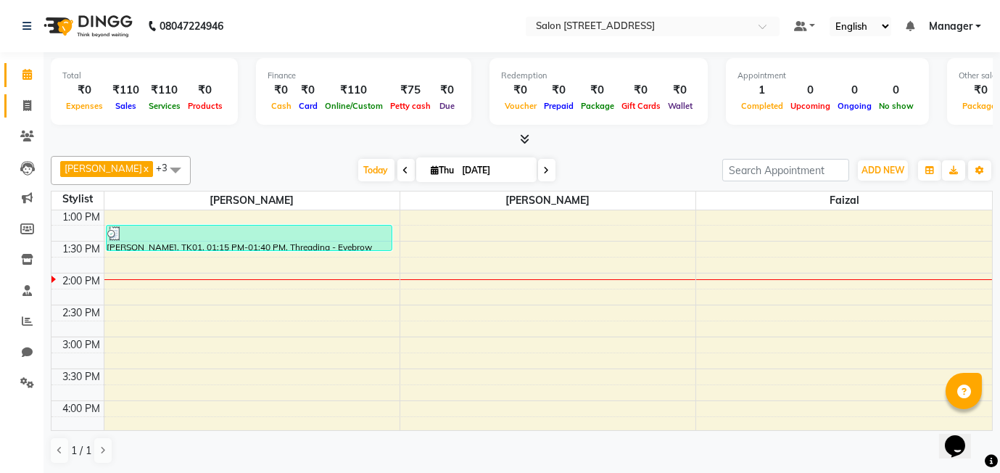
click at [31, 104] on span at bounding box center [26, 106] width 25 height 17
select select "service"
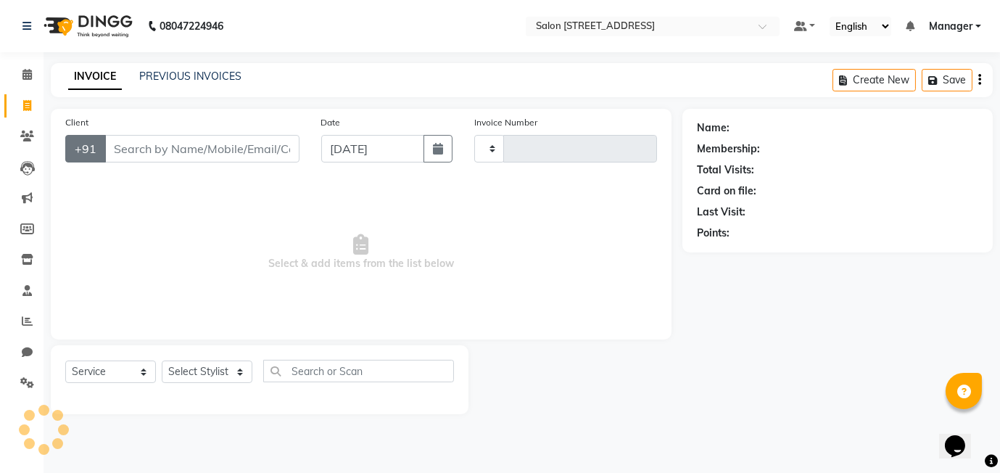
type input "0456"
select select "8448"
click at [140, 141] on input "Client" at bounding box center [201, 149] width 195 height 28
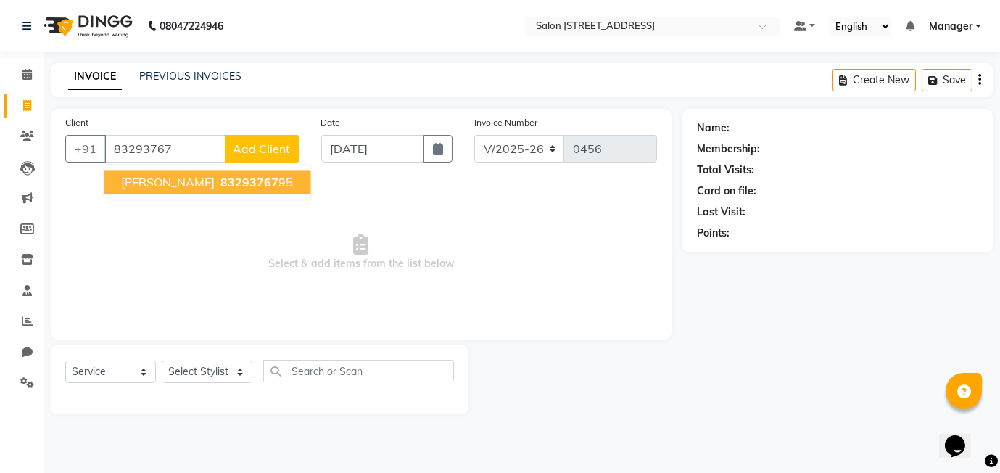
click at [158, 191] on button "madhuri parvar 83293767 95" at bounding box center [207, 181] width 207 height 23
type input "8329376795"
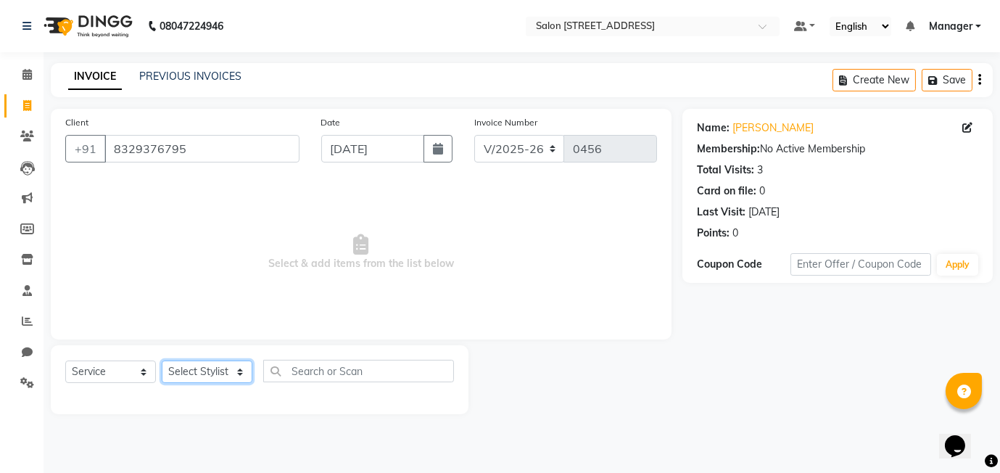
click at [209, 370] on select "Select Stylist Aasif faizal harshada Manager Rashmi Shivani" at bounding box center [207, 371] width 91 height 22
select select "82016"
click at [162, 360] on select "Select Stylist Aasif faizal harshada Manager Rashmi Shivani" at bounding box center [207, 371] width 91 height 22
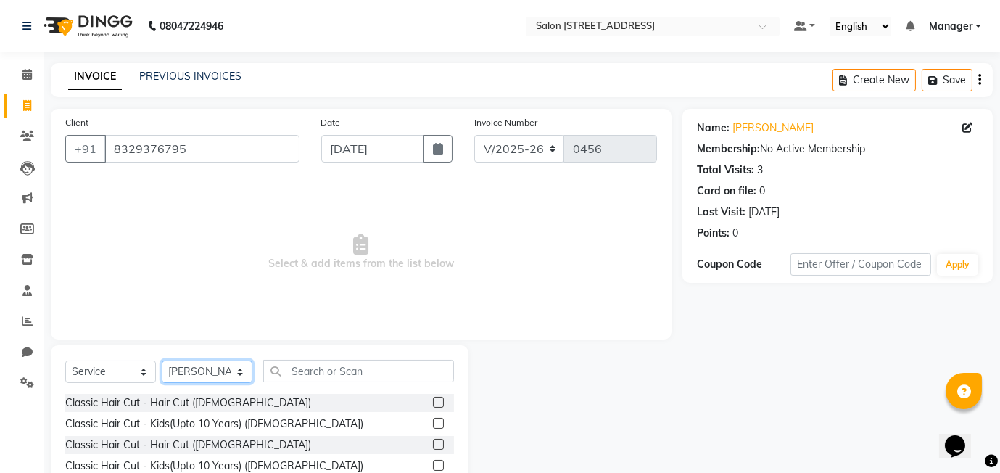
scroll to position [107, 0]
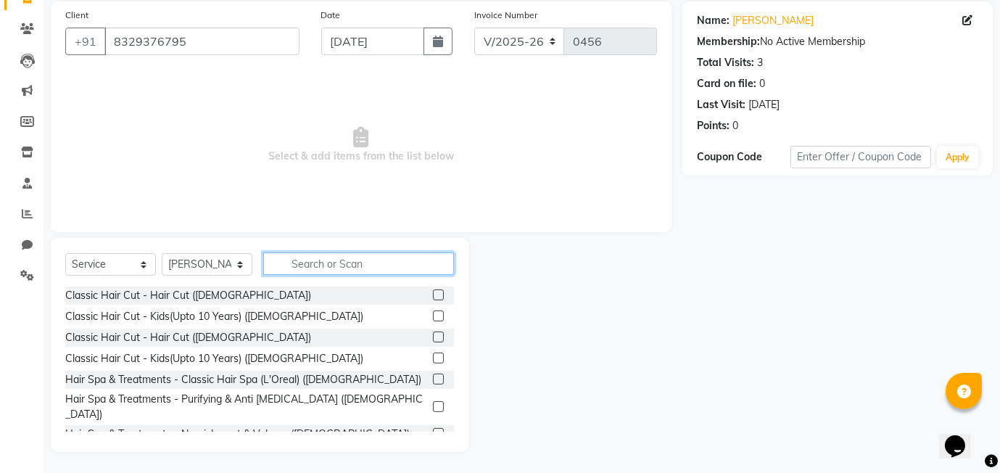
click at [325, 264] on input "text" at bounding box center [358, 263] width 191 height 22
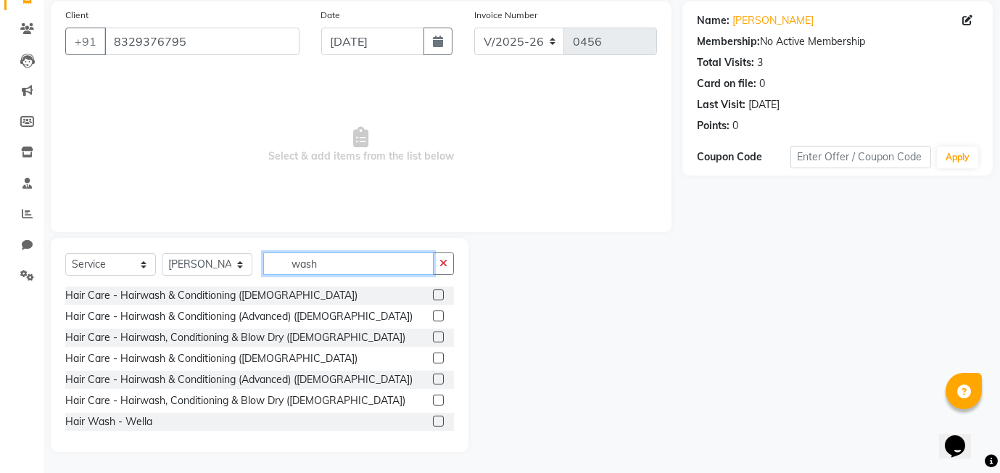
type input "wash"
click at [434, 420] on label at bounding box center [438, 420] width 11 height 11
click at [434, 420] on input "checkbox" at bounding box center [437, 421] width 9 height 9
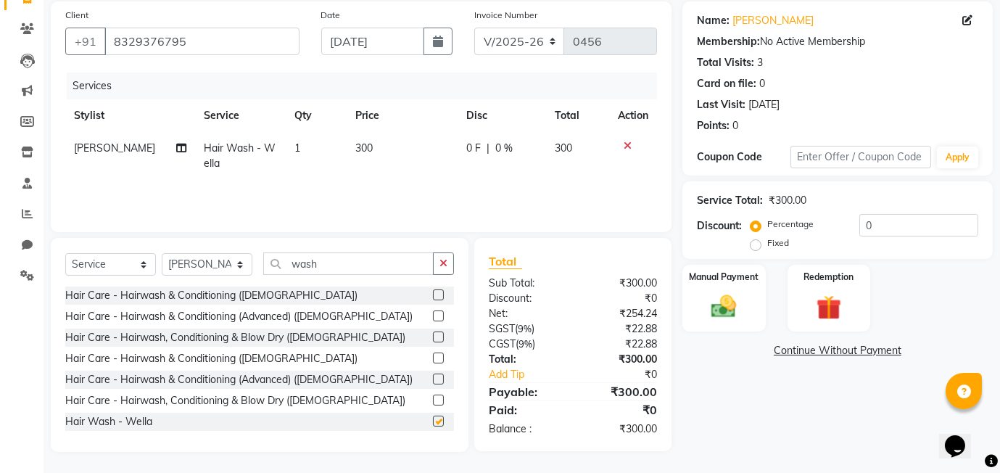
checkbox input "false"
click at [88, 154] on td "[PERSON_NAME]" at bounding box center [130, 156] width 130 height 48
select select "82016"
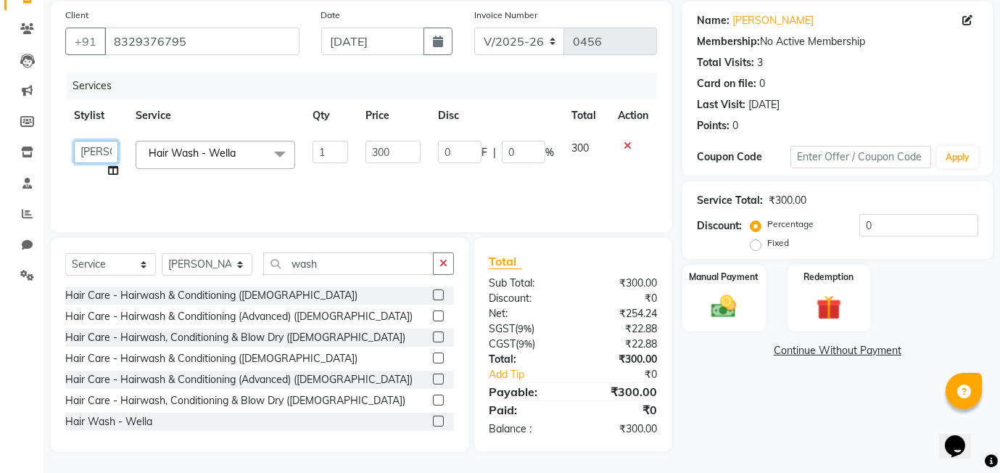
click at [88, 154] on select "Aasif faizal harshada Manager Rashmi Shivani" at bounding box center [96, 152] width 44 height 22
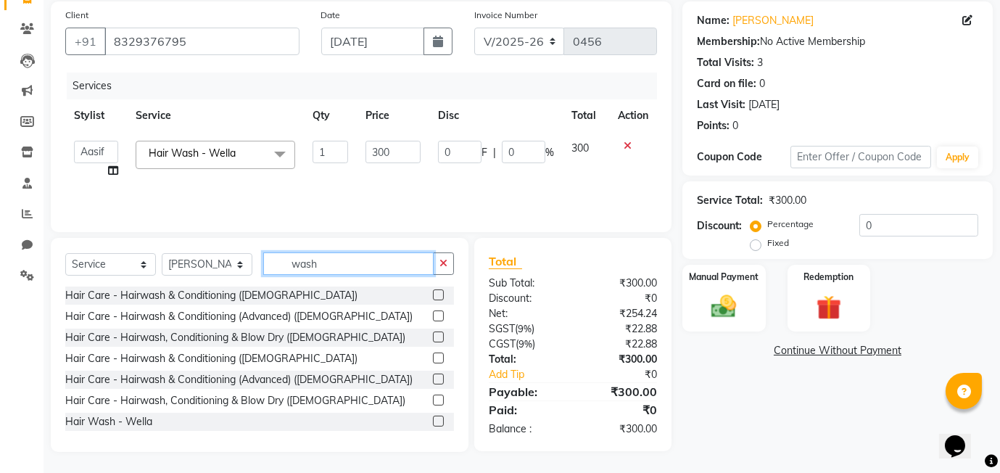
click at [344, 267] on input "wash" at bounding box center [348, 263] width 170 height 22
type input "w"
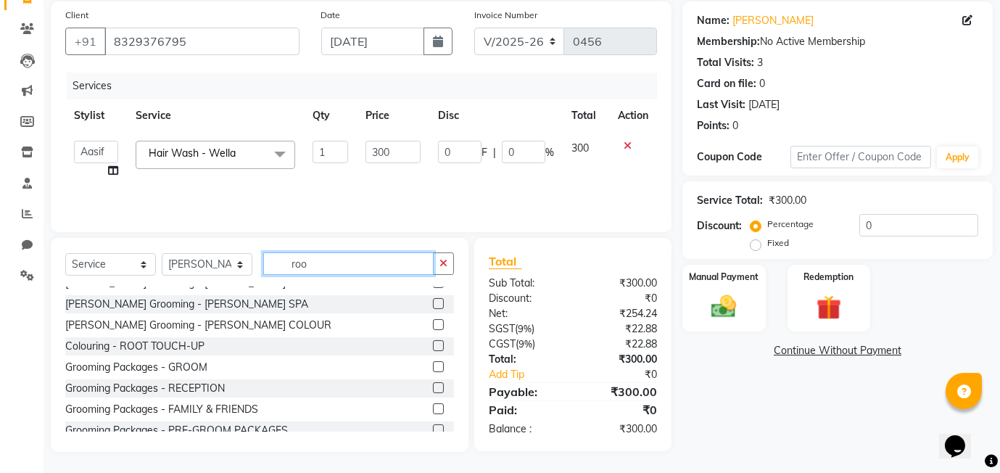
scroll to position [206, 0]
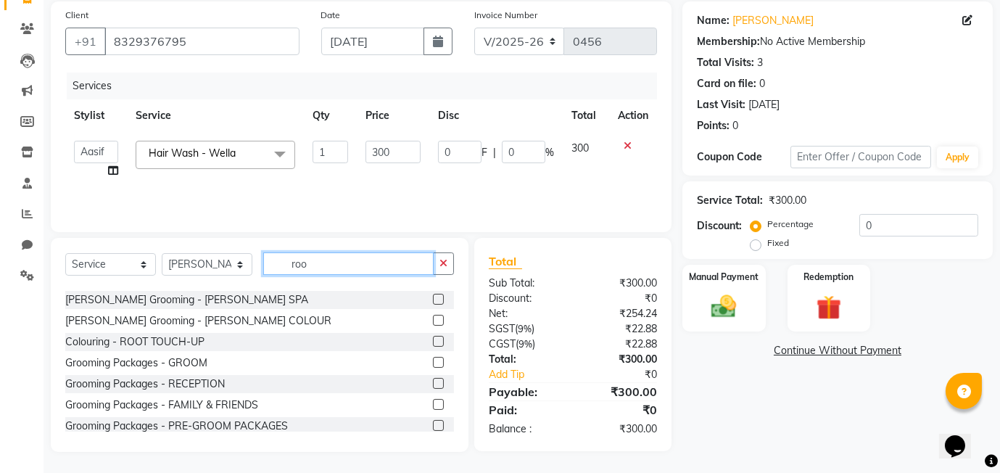
type input "roo"
click at [439, 341] on label at bounding box center [438, 341] width 11 height 11
click at [439, 341] on input "checkbox" at bounding box center [437, 341] width 9 height 9
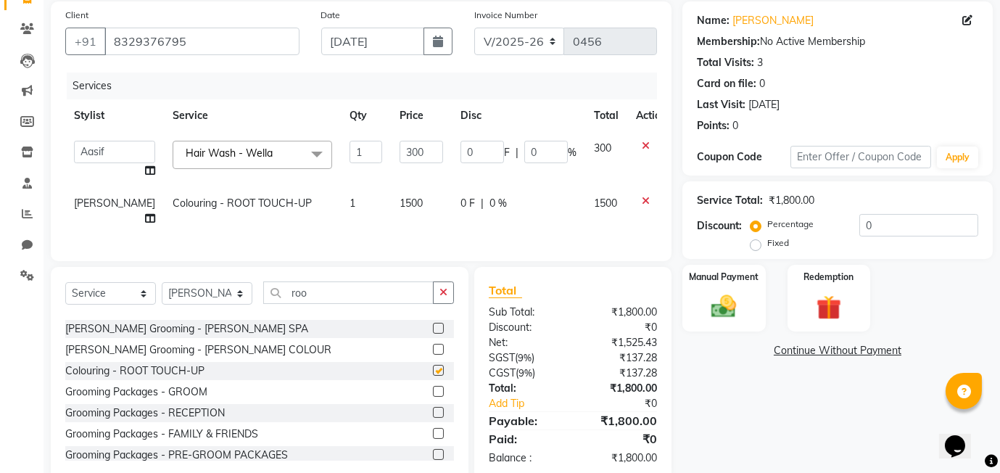
checkbox input "false"
click at [399, 197] on span "1500" at bounding box center [410, 202] width 23 height 13
select select "82016"
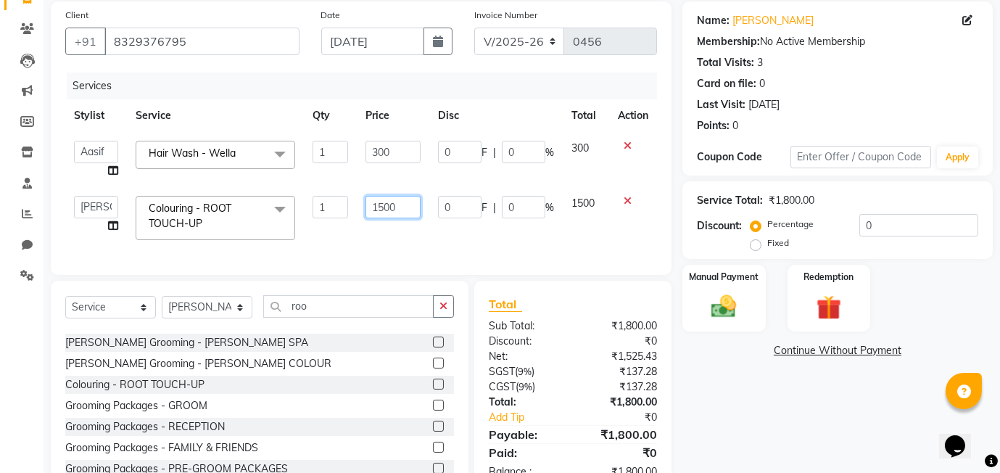
click at [402, 202] on input "1500" at bounding box center [392, 207] width 55 height 22
type input "1600"
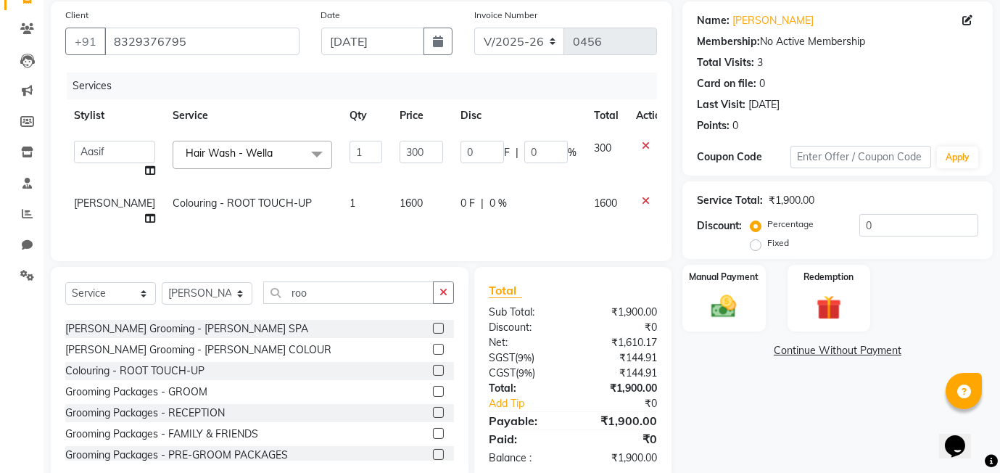
click at [97, 209] on td "[PERSON_NAME]" at bounding box center [114, 211] width 99 height 48
select select "82016"
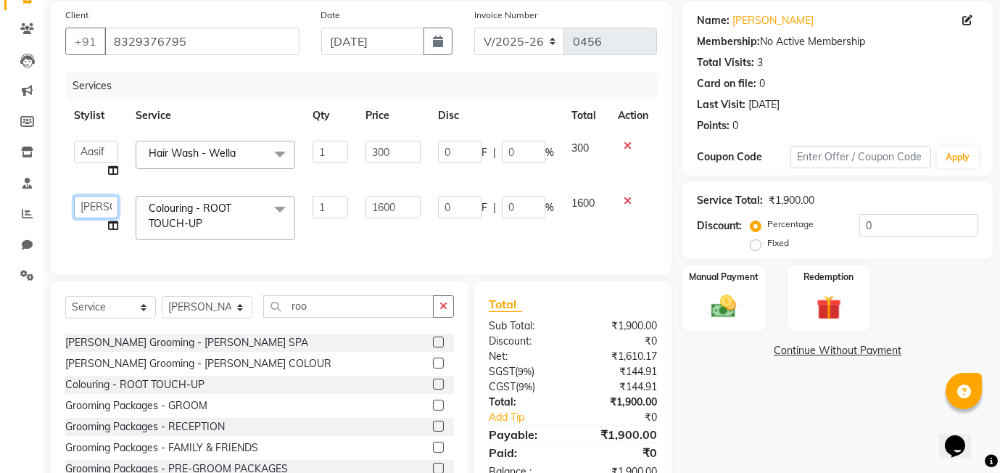
click at [97, 209] on select "Aasif faizal harshada Manager Rashmi Shivani" at bounding box center [96, 207] width 44 height 22
click at [503, 205] on input "0" at bounding box center [523, 207] width 43 height 22
type input "600"
click at [557, 241] on div "Client +91 8329376795 Date 04-09-2025 Invoice Number V/2025 V/2025-26 0456 Serv…" at bounding box center [361, 137] width 620 height 273
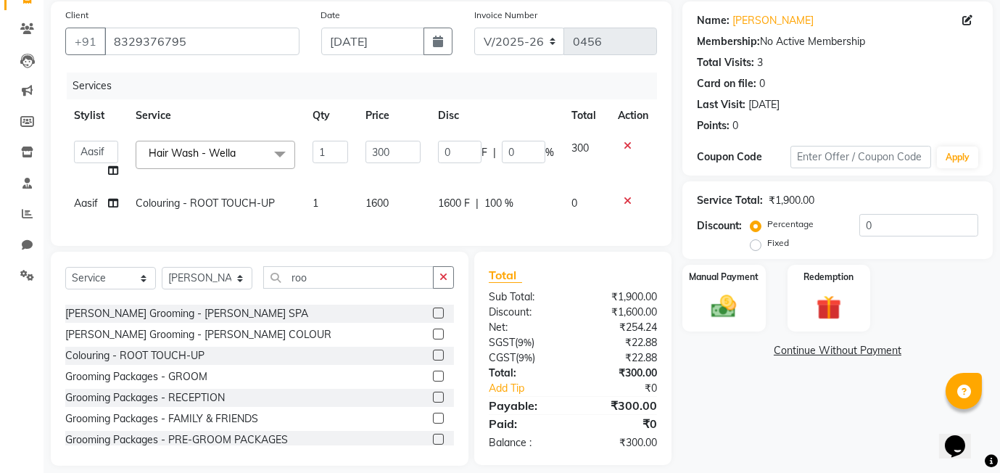
click at [474, 198] on div "1600 F | 100 %" at bounding box center [496, 203] width 116 height 15
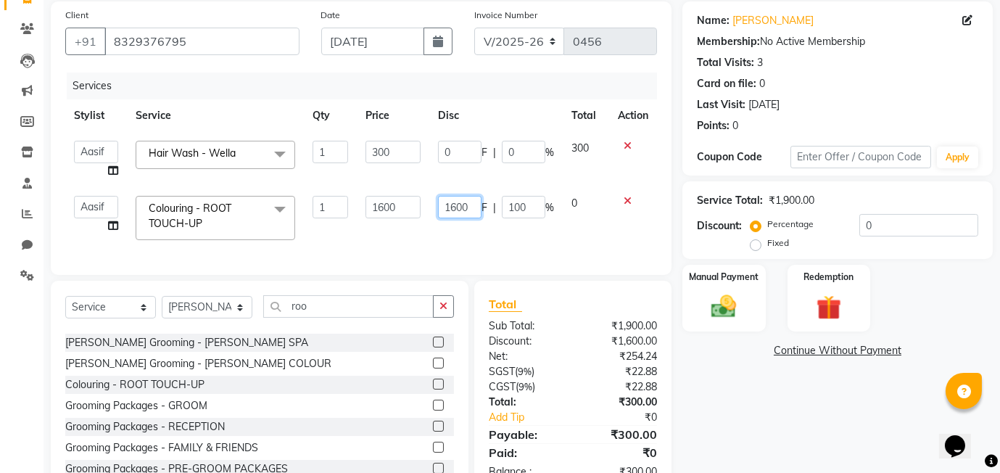
click at [451, 201] on input "1600" at bounding box center [459, 207] width 43 height 22
type input "600"
click at [547, 250] on div "Client +91 8329376795 Date 04-09-2025 Invoice Number V/2025 V/2025-26 0456 Serv…" at bounding box center [361, 247] width 642 height 493
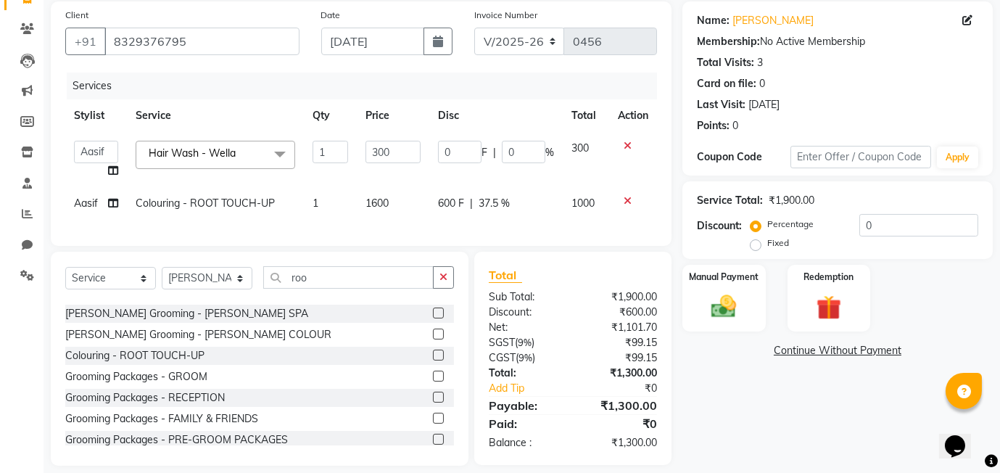
scroll to position [121, 0]
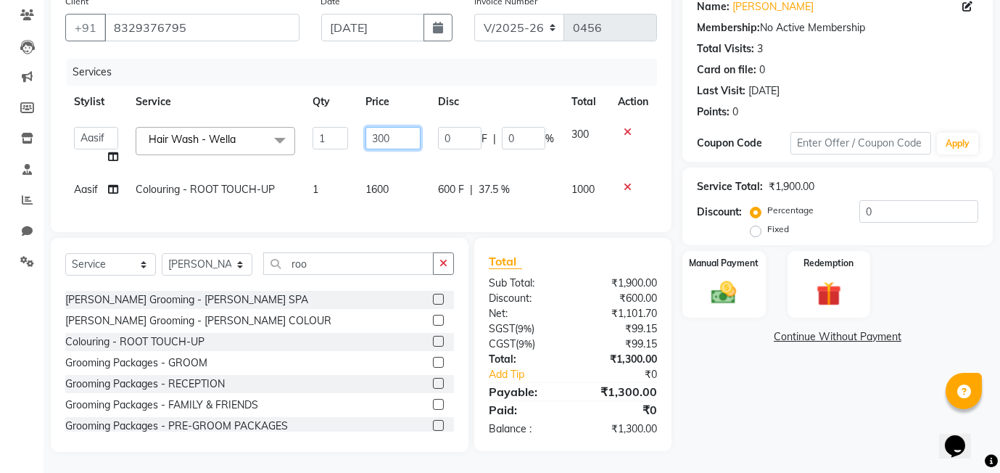
click at [407, 134] on input "300" at bounding box center [392, 138] width 55 height 22
type input "3"
type input "400"
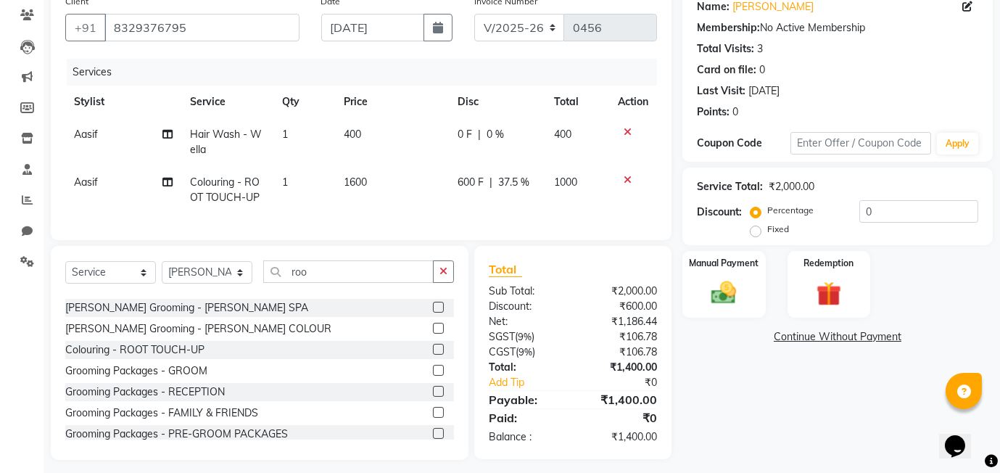
click at [489, 127] on span "0 %" at bounding box center [494, 134] width 17 height 15
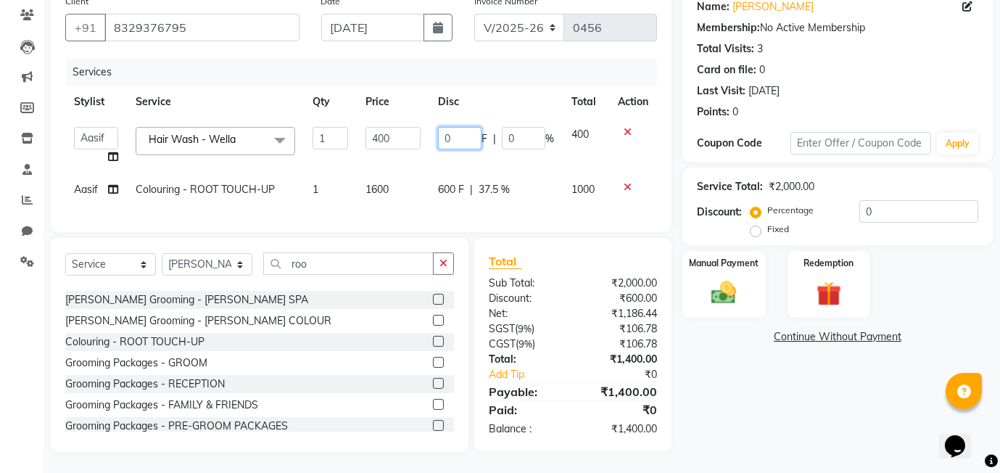
click at [442, 136] on input "0" at bounding box center [459, 138] width 43 height 22
type input "200"
click at [509, 171] on tbody "Aasif faizal harshada Manager Rashmi Shivani Hair Wash - Wella x Classic Hair C…" at bounding box center [360, 162] width 591 height 88
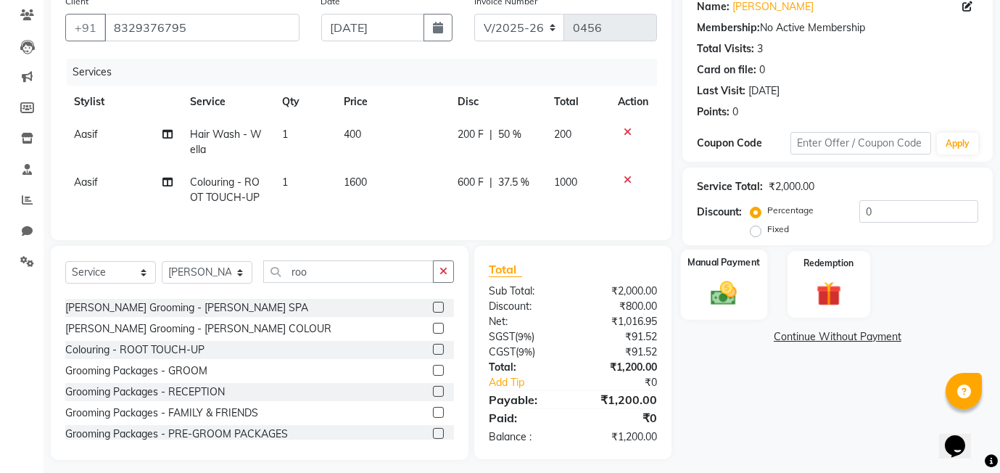
scroll to position [129, 0]
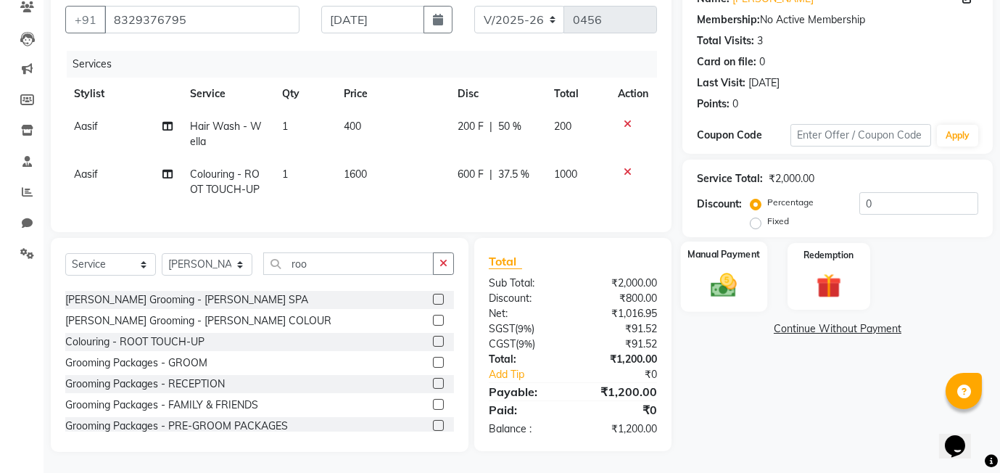
click at [720, 280] on img at bounding box center [723, 285] width 42 height 30
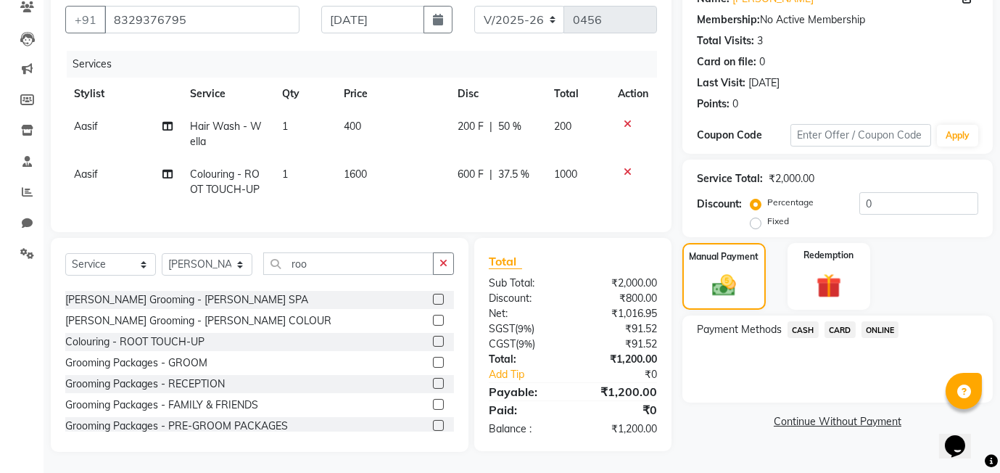
click at [883, 326] on span "ONLINE" at bounding box center [880, 329] width 38 height 17
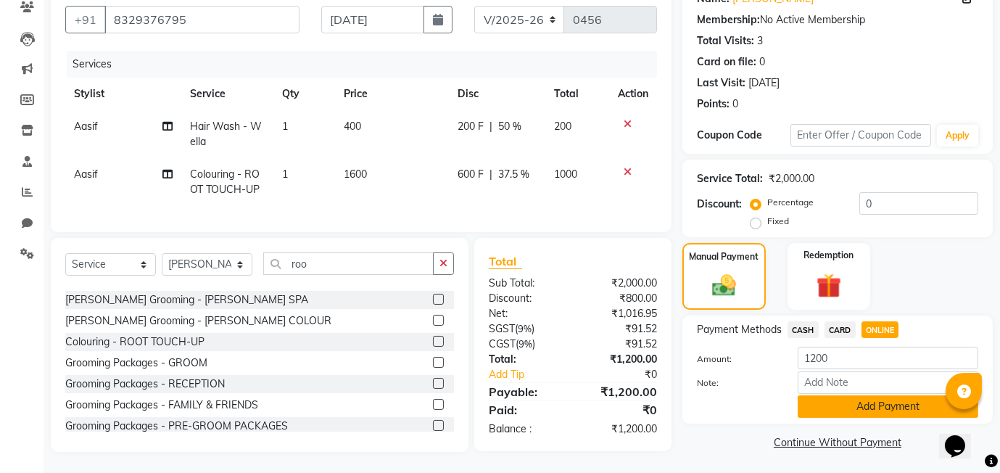
click at [846, 415] on button "Add Payment" at bounding box center [887, 406] width 180 height 22
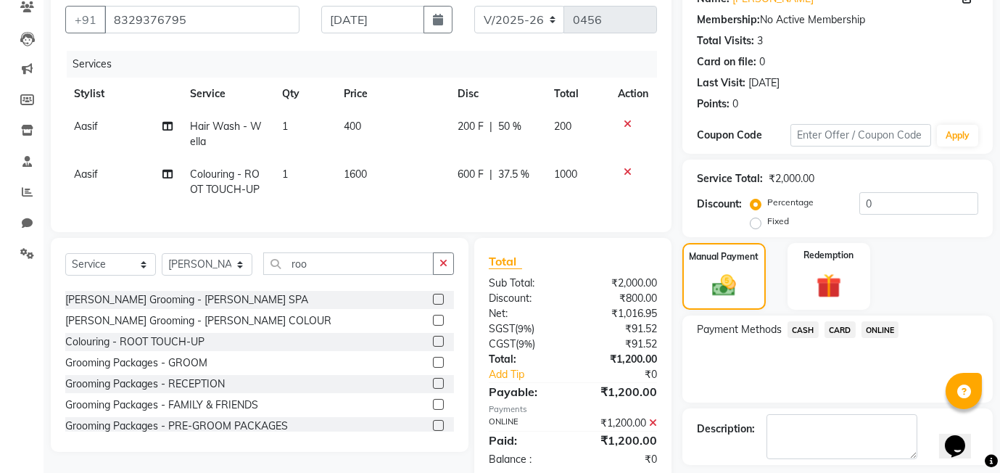
scroll to position [192, 0]
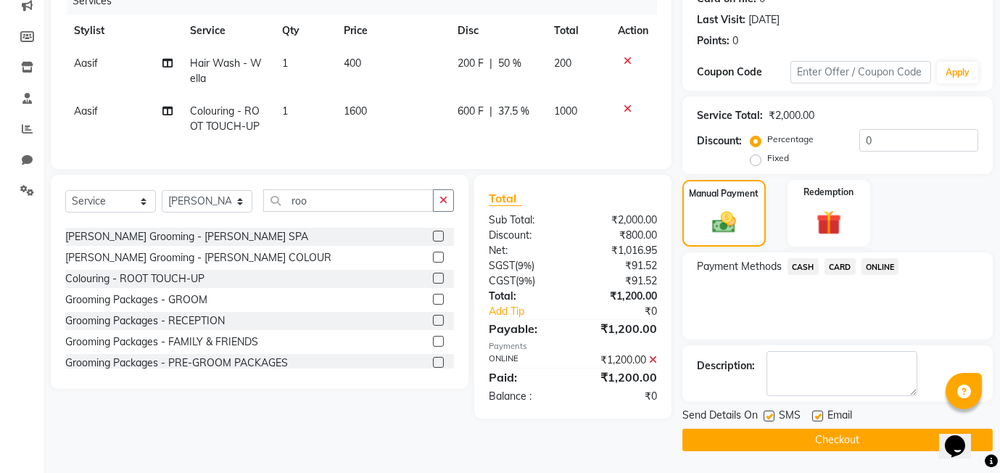
click at [853, 441] on button "Checkout" at bounding box center [837, 439] width 310 height 22
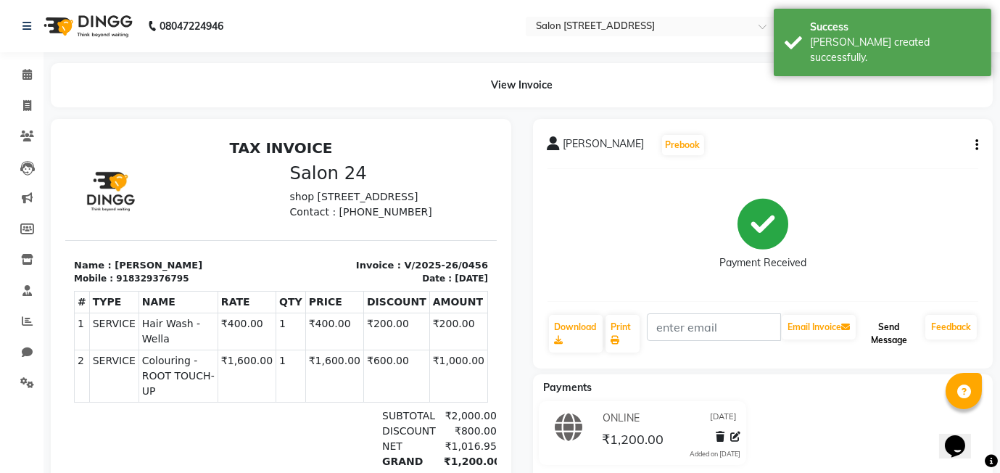
click at [890, 325] on button "Send Message" at bounding box center [888, 334] width 61 height 38
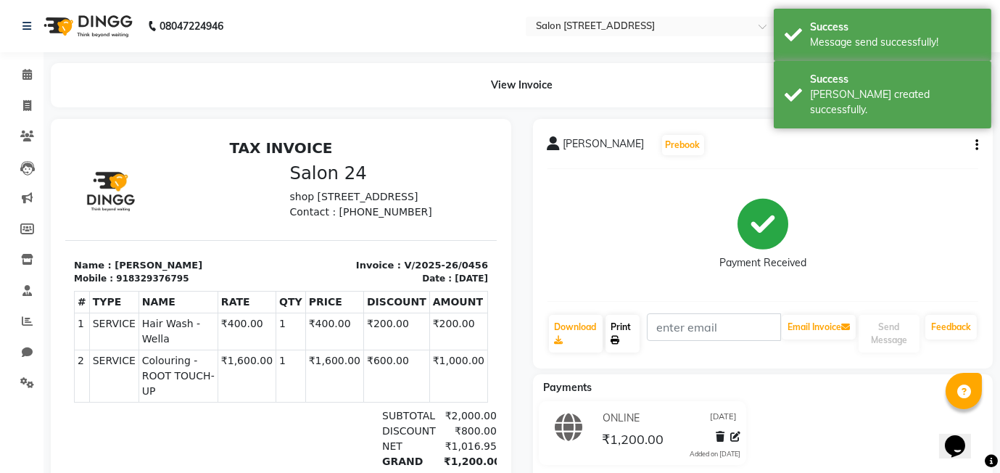
click at [625, 334] on link "Print" at bounding box center [622, 334] width 35 height 38
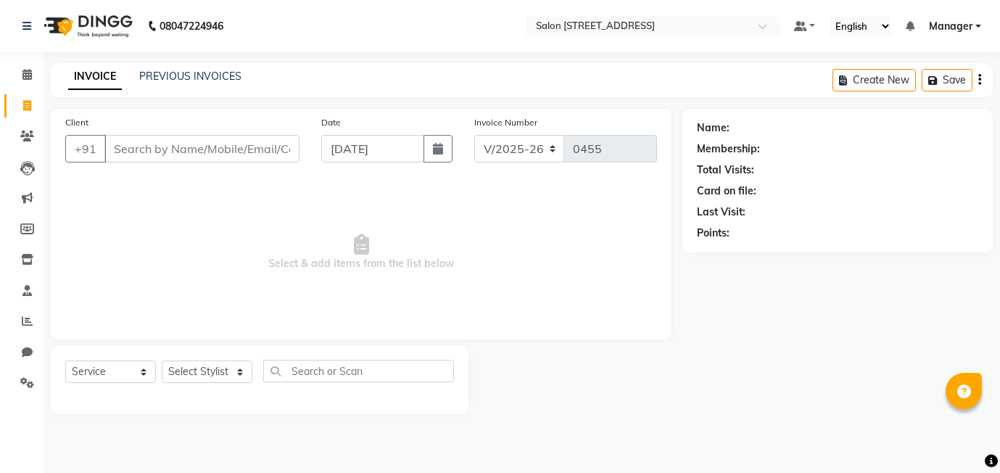
select select "8448"
select select "service"
click at [195, 149] on input "Client" at bounding box center [201, 149] width 195 height 28
click at [145, 157] on input "Client" at bounding box center [201, 149] width 195 height 28
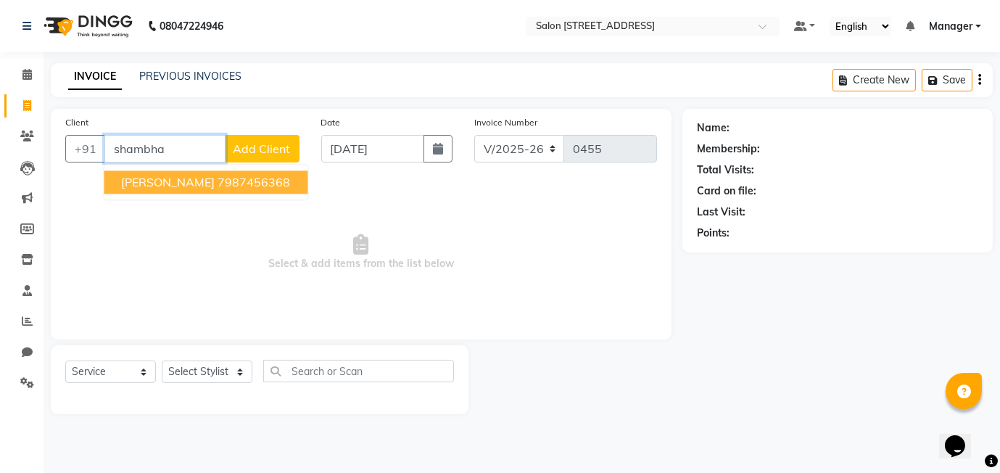
click at [217, 182] on ngb-highlight "7987456368" at bounding box center [253, 182] width 72 height 14
type input "7987456368"
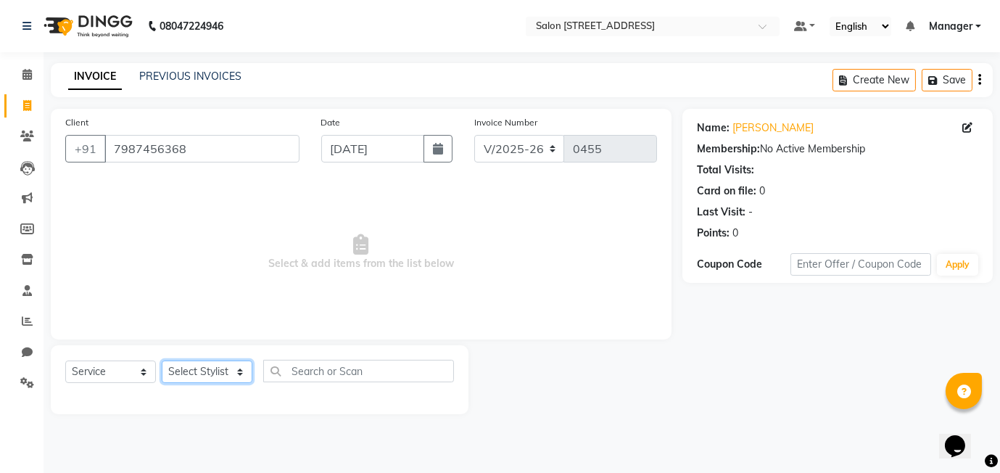
click at [228, 373] on select "Select Stylist Aasif faizal harshada Manager Rashmi Shivani" at bounding box center [207, 371] width 91 height 22
select select "82016"
click at [162, 360] on select "Select Stylist Aasif faizal harshada Manager Rashmi Shivani" at bounding box center [207, 371] width 91 height 22
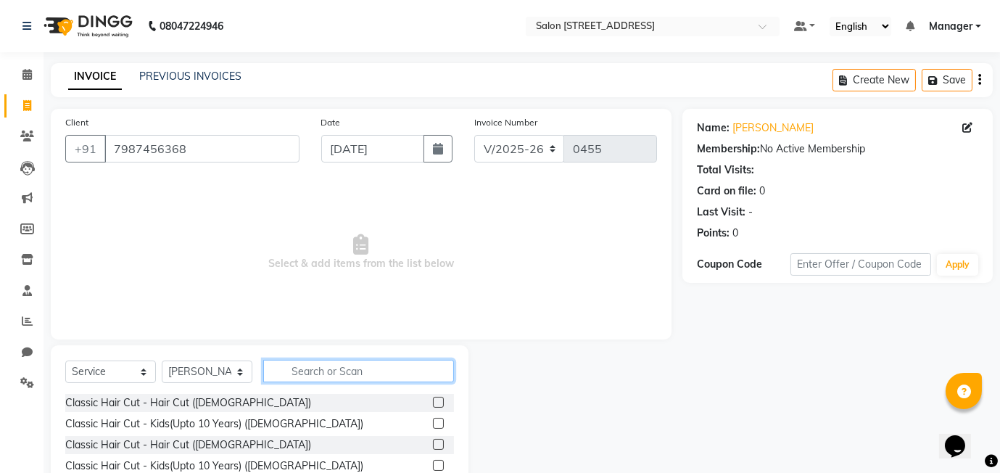
click at [296, 373] on input "text" at bounding box center [358, 371] width 191 height 22
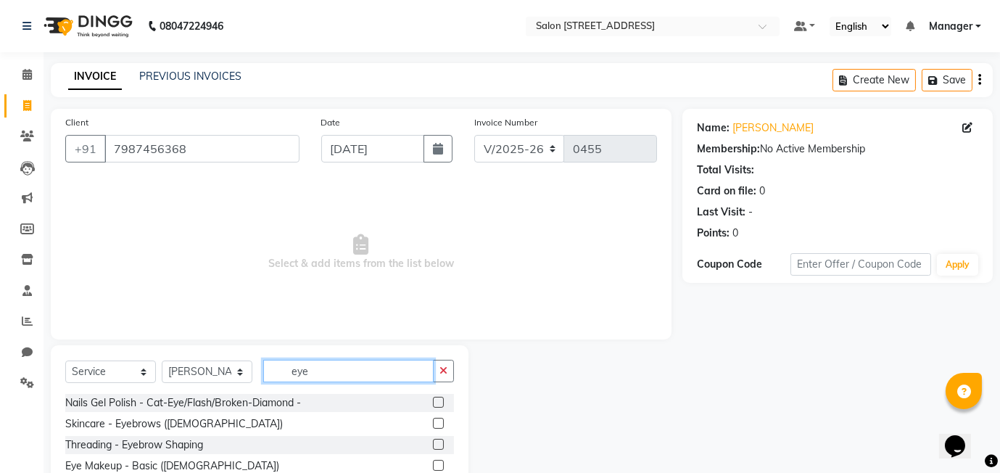
type input "eye"
click at [436, 444] on label at bounding box center [438, 444] width 11 height 11
click at [436, 444] on input "checkbox" at bounding box center [437, 444] width 9 height 9
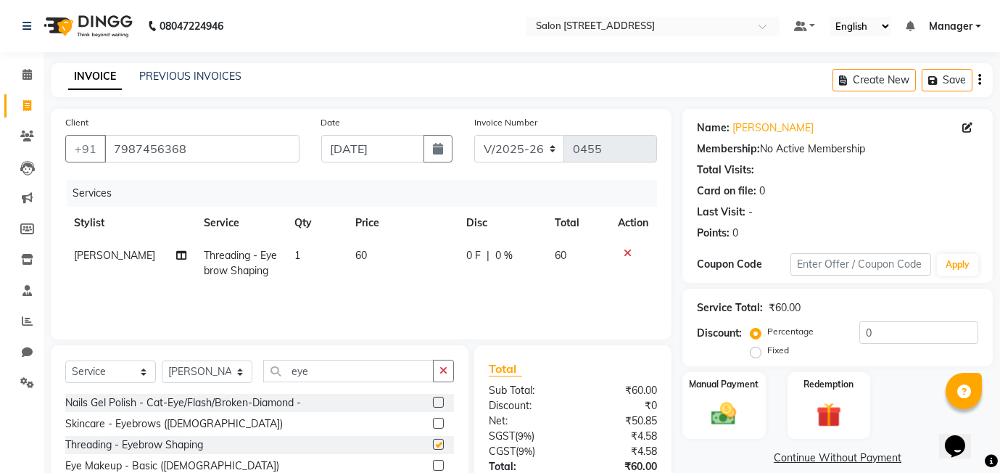
checkbox input "false"
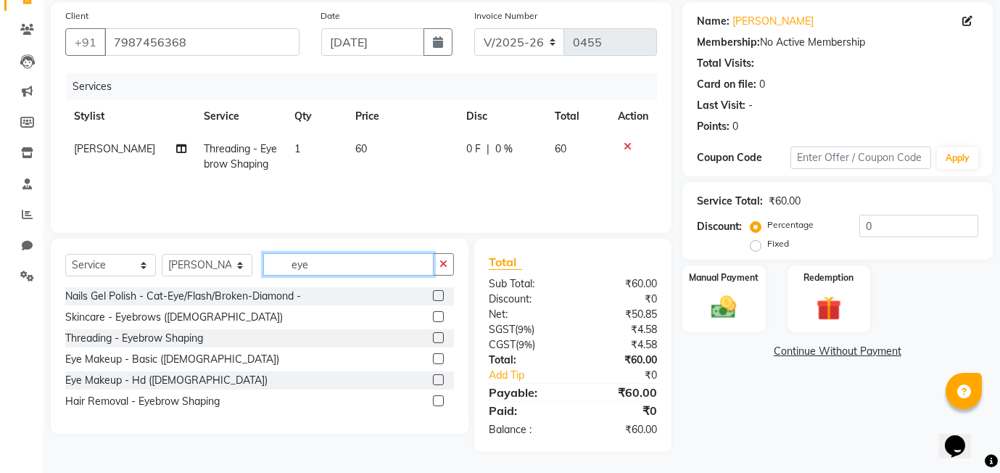
click at [362, 269] on input "eye" at bounding box center [348, 264] width 170 height 22
type input "e"
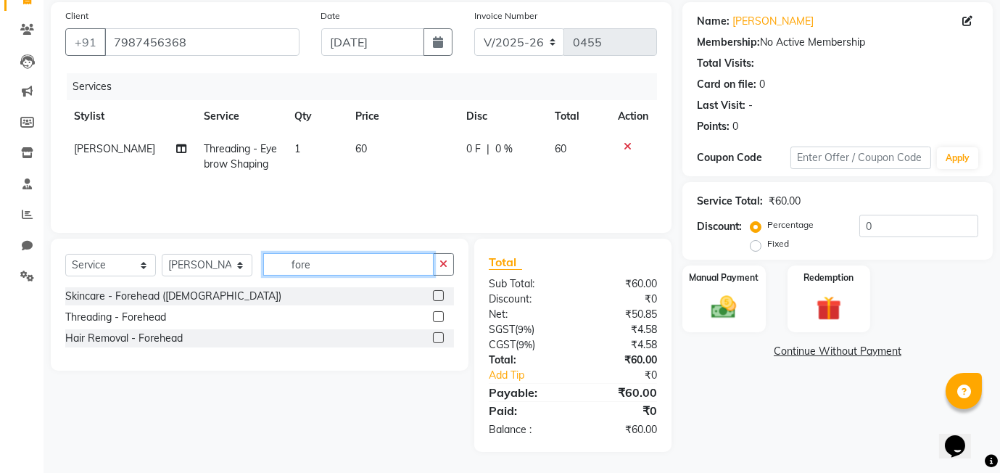
type input "fore"
click at [437, 315] on label at bounding box center [438, 316] width 11 height 11
click at [437, 315] on input "checkbox" at bounding box center [437, 316] width 9 height 9
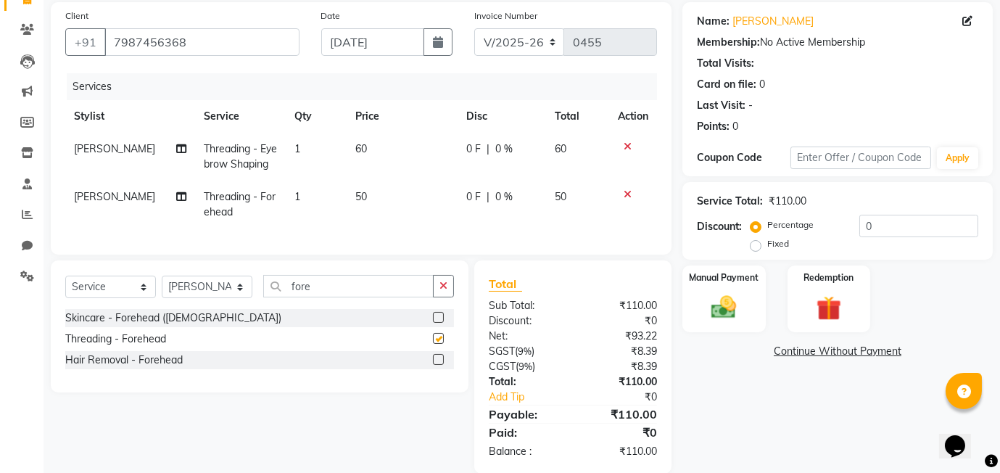
checkbox input "false"
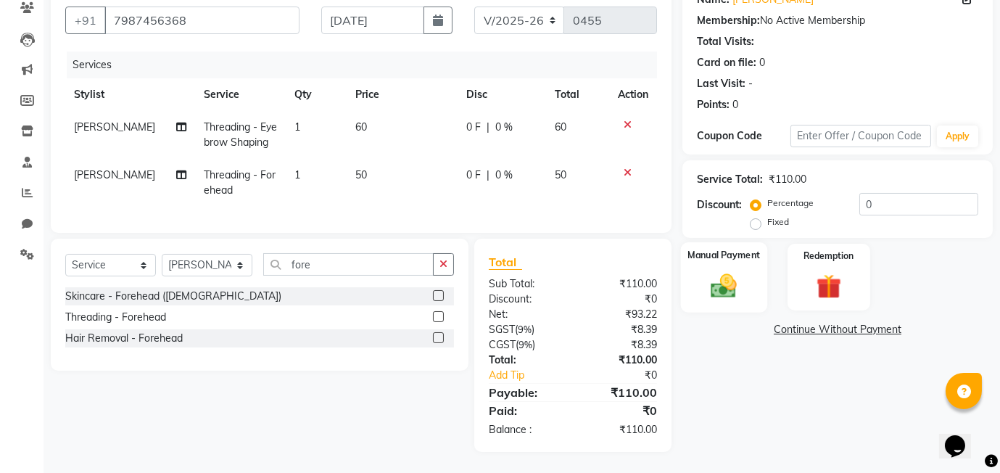
click at [744, 287] on div "Manual Payment" at bounding box center [724, 277] width 86 height 70
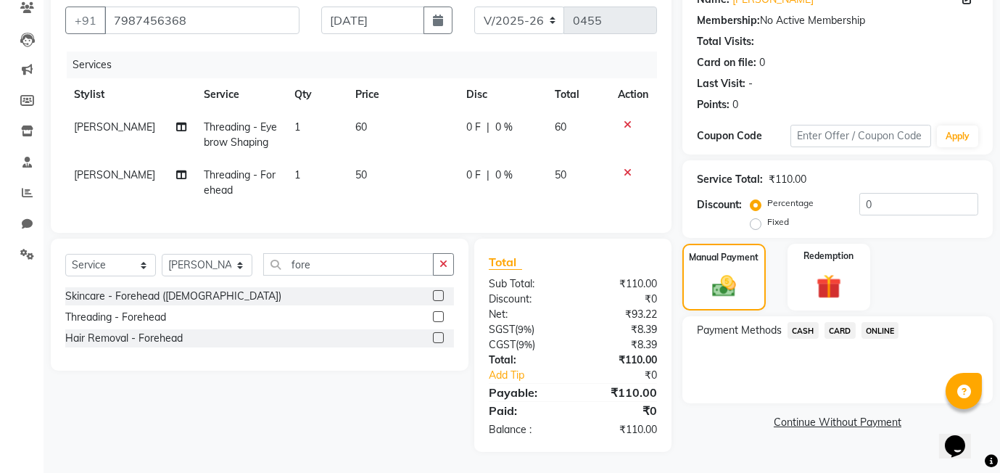
click at [886, 330] on span "ONLINE" at bounding box center [880, 330] width 38 height 17
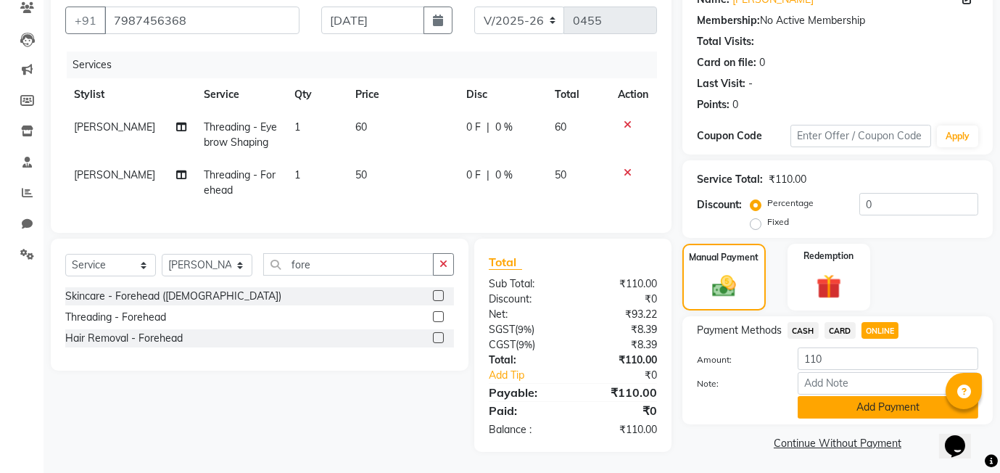
click at [881, 409] on button "Add Payment" at bounding box center [887, 407] width 180 height 22
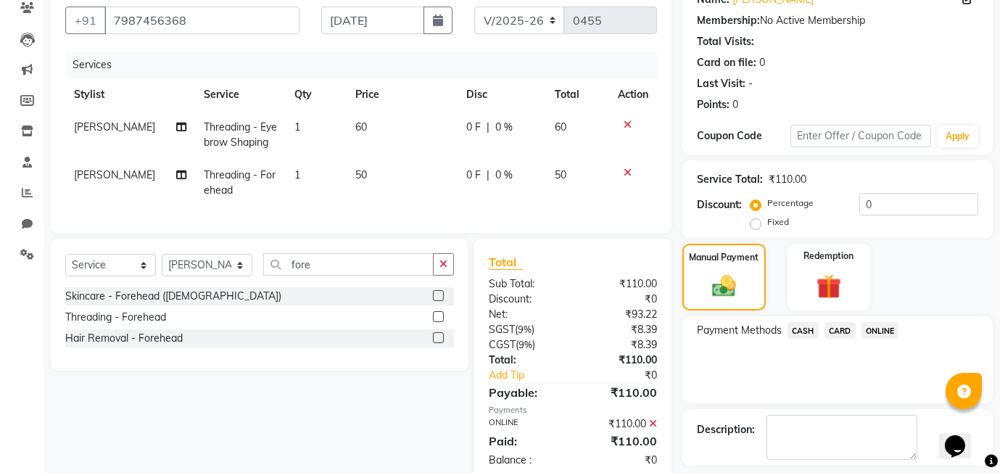
scroll to position [192, 0]
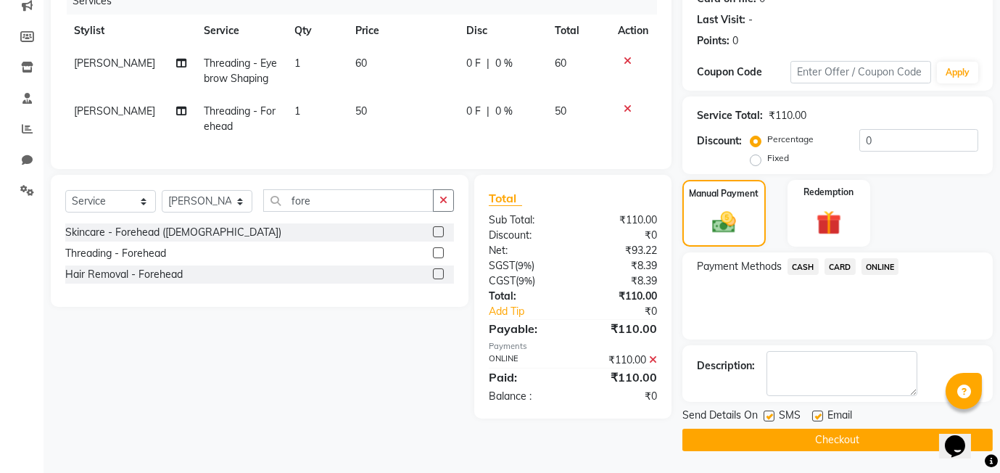
click at [819, 436] on button "Checkout" at bounding box center [837, 439] width 310 height 22
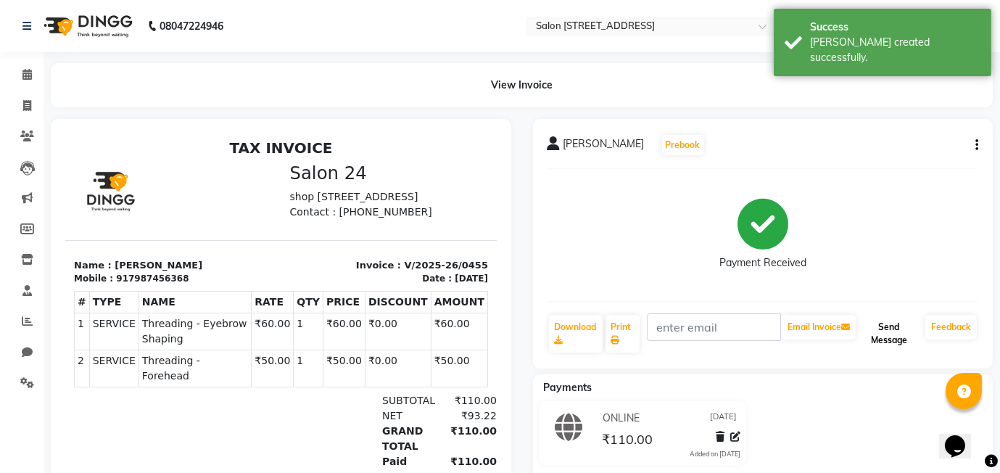
click at [876, 338] on button "Send Message" at bounding box center [888, 334] width 61 height 38
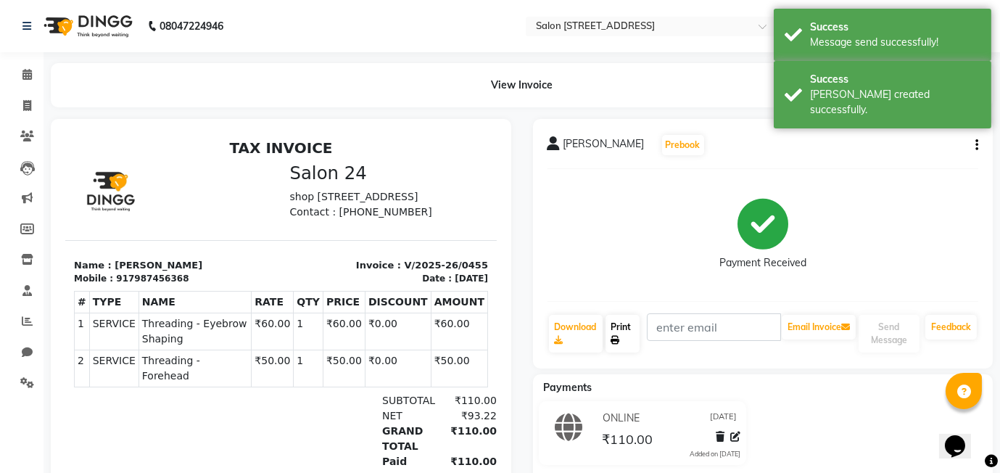
click at [637, 338] on link "Print" at bounding box center [622, 334] width 35 height 38
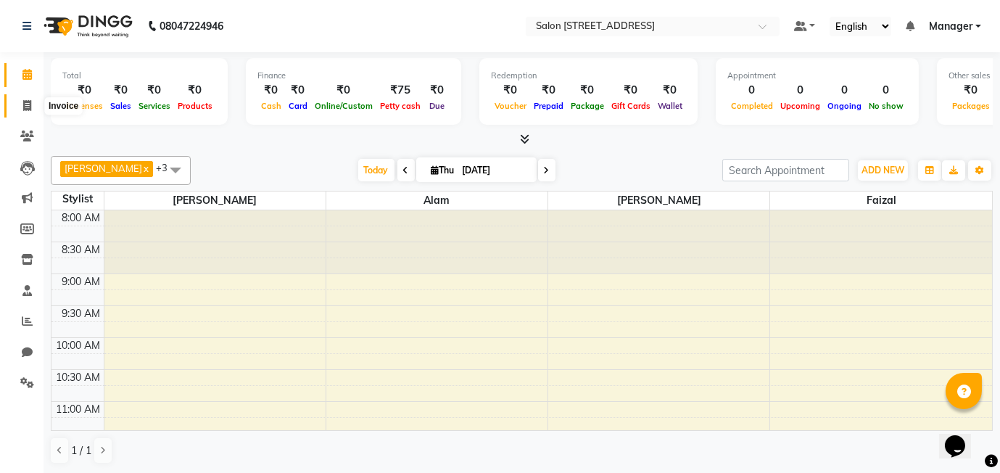
click at [25, 107] on icon at bounding box center [27, 105] width 8 height 11
select select "service"
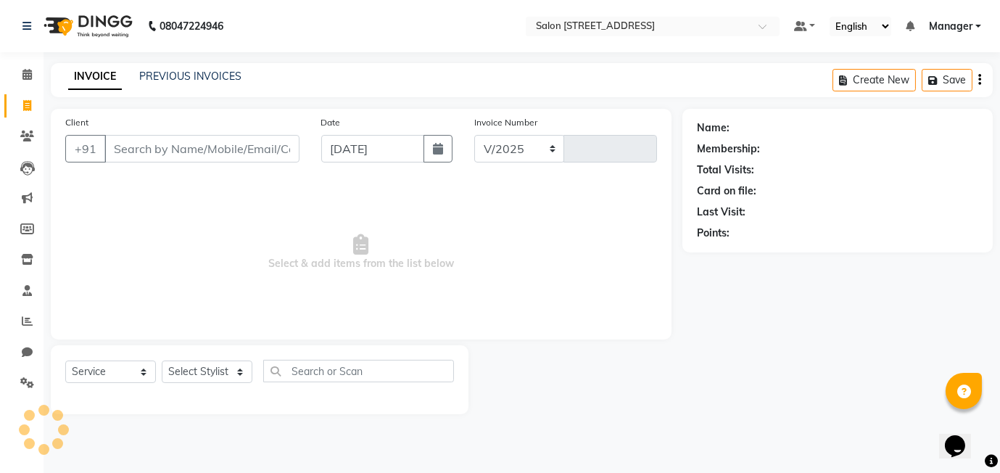
select select "8448"
type input "0455"
click at [25, 107] on icon at bounding box center [27, 105] width 8 height 11
select select "8448"
select select "service"
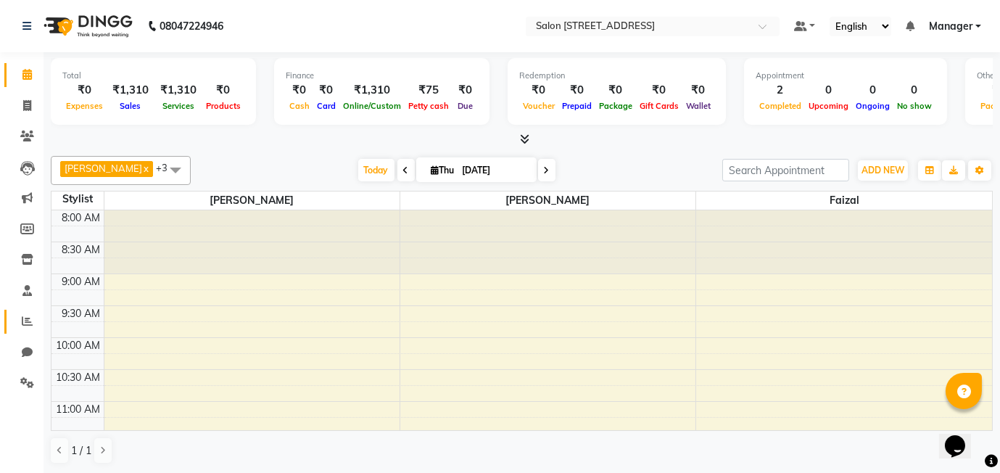
click at [23, 322] on icon at bounding box center [27, 320] width 11 height 11
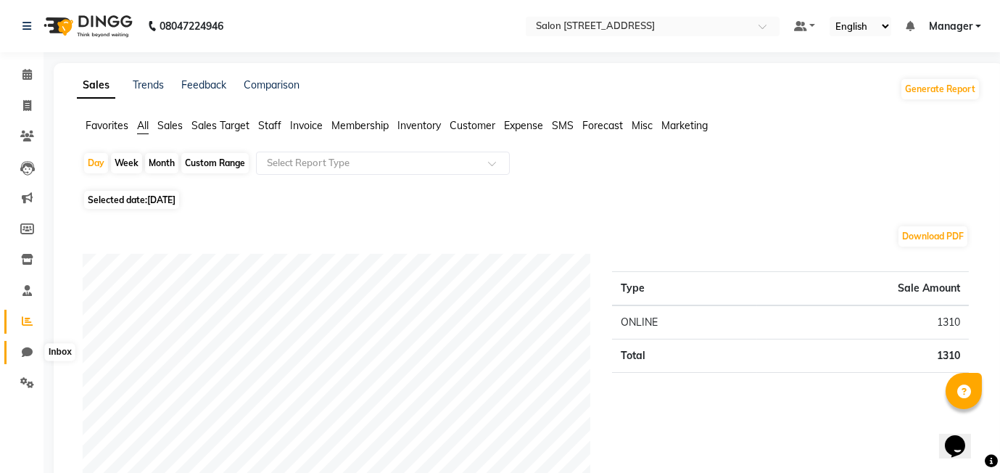
click at [22, 351] on icon at bounding box center [27, 351] width 11 height 11
select select "100"
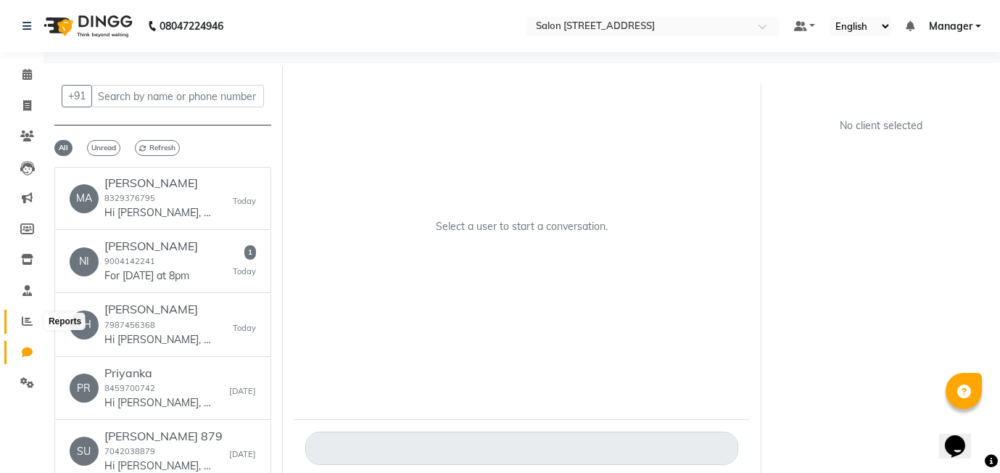
click at [25, 323] on icon at bounding box center [27, 320] width 11 height 11
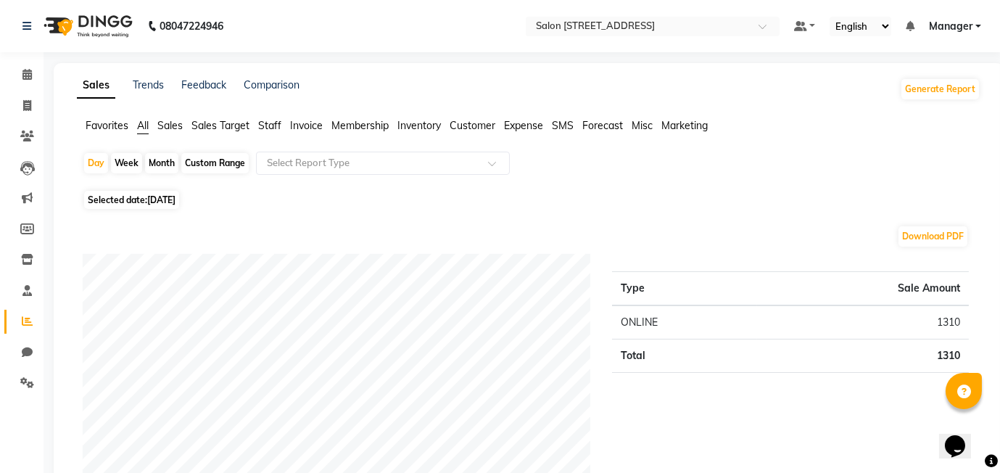
click at [152, 163] on div "Month" at bounding box center [161, 163] width 33 height 20
select select "9"
select select "2025"
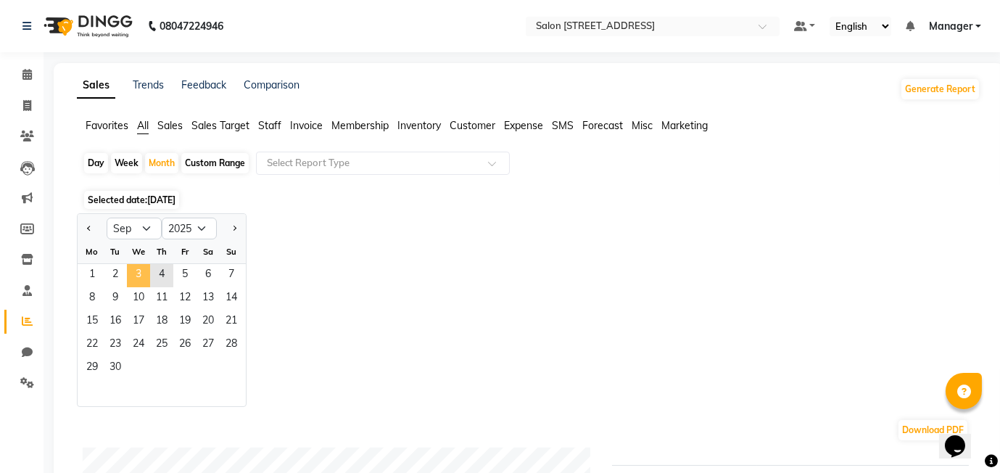
click at [137, 270] on span "3" at bounding box center [138, 275] width 23 height 23
